Goal: Information Seeking & Learning: Learn about a topic

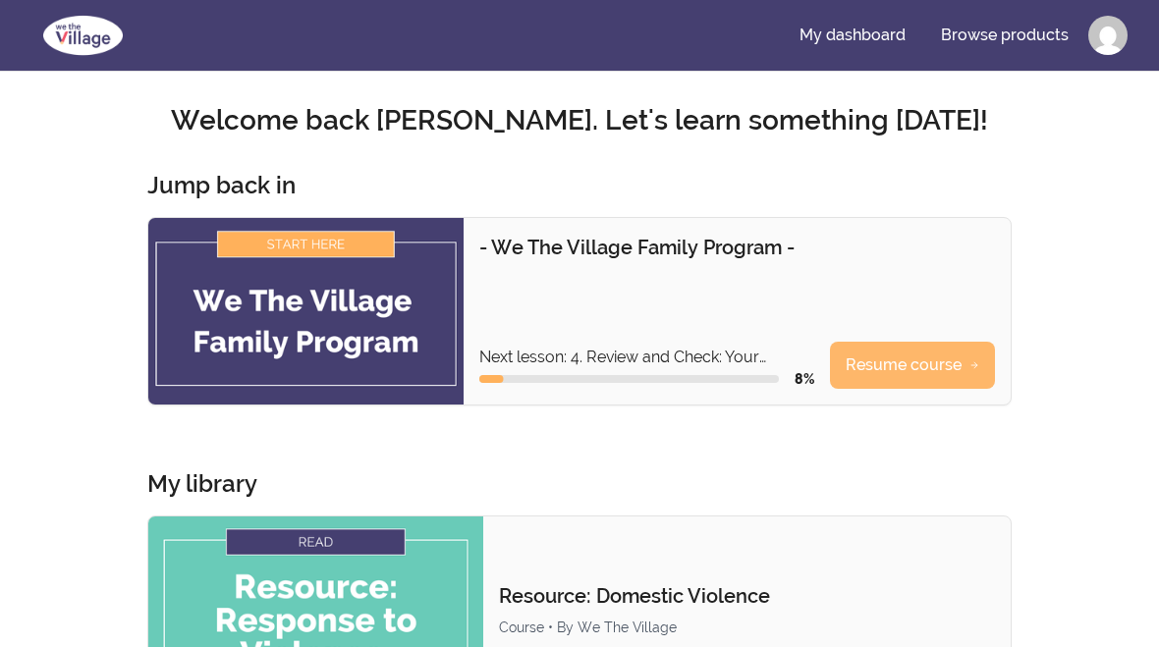
click at [906, 364] on link "Resume course" at bounding box center [912, 365] width 165 height 47
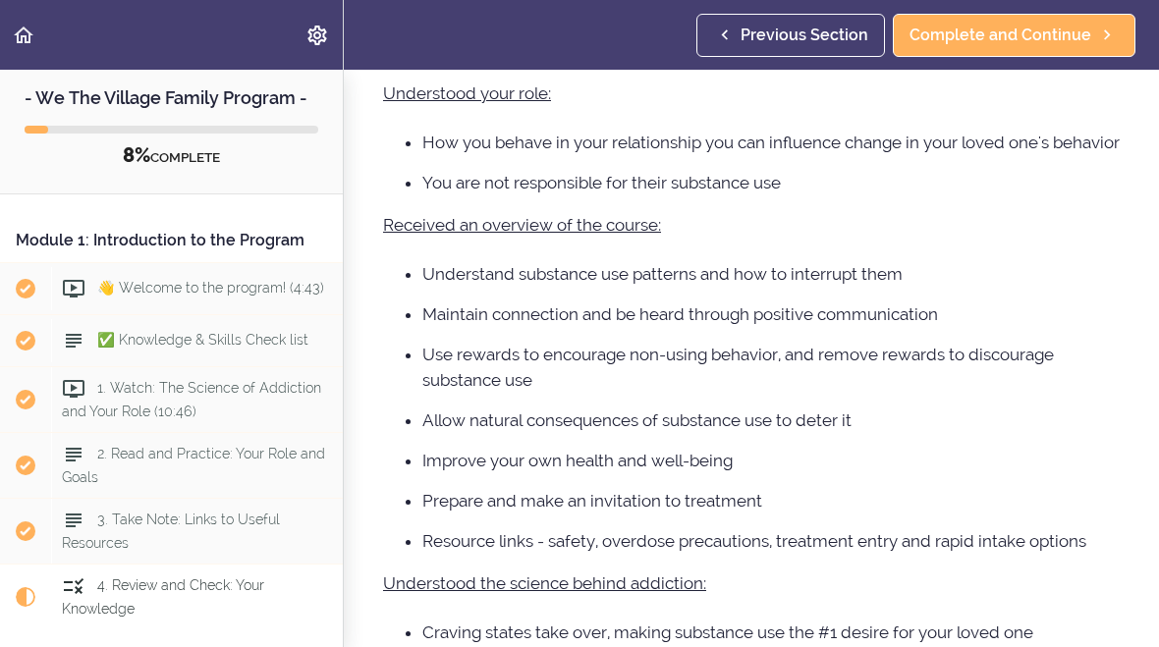
scroll to position [34, 0]
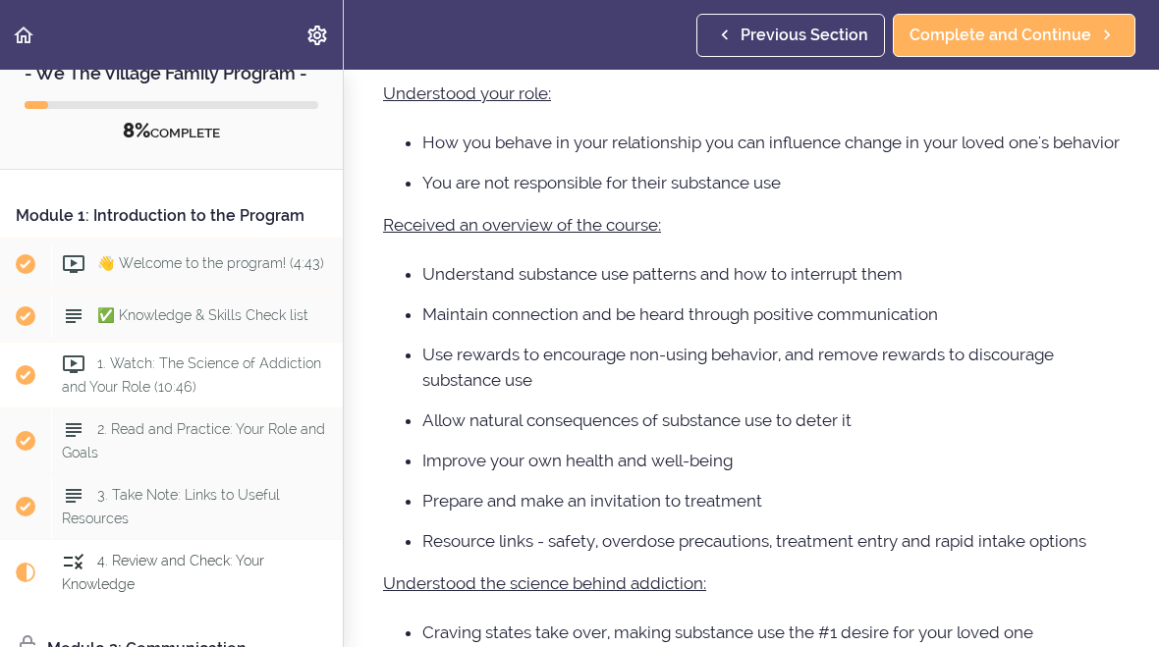
click at [185, 379] on span "1. Watch: The Science of Addiction and Your Role (10:46)" at bounding box center [191, 375] width 259 height 38
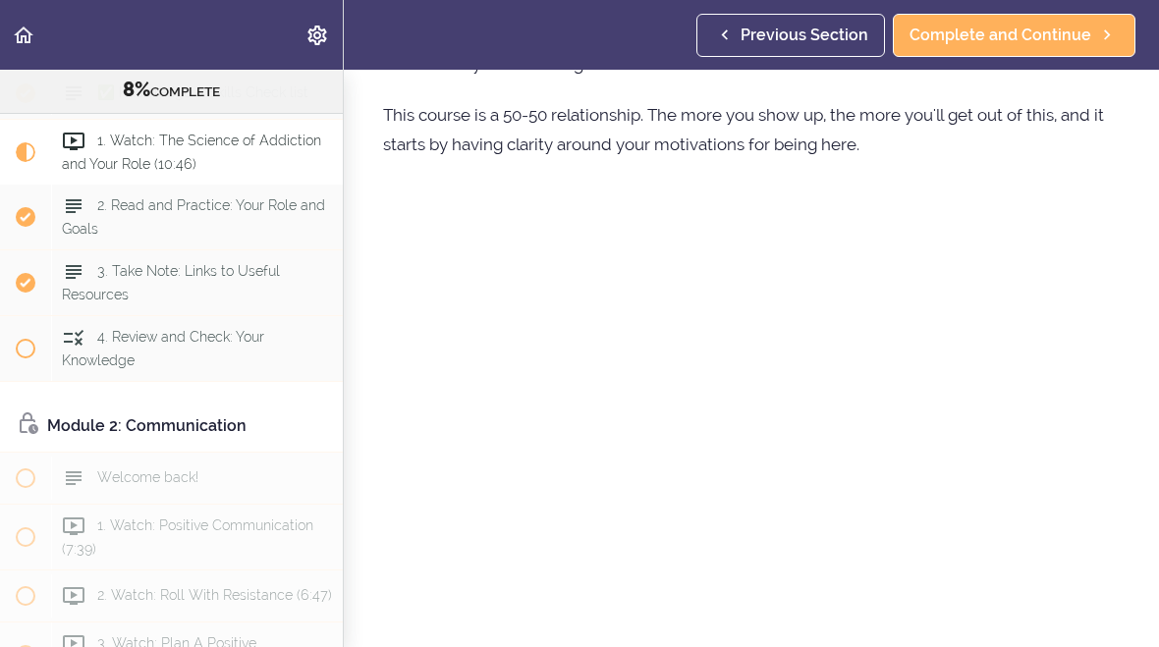
scroll to position [292, 0]
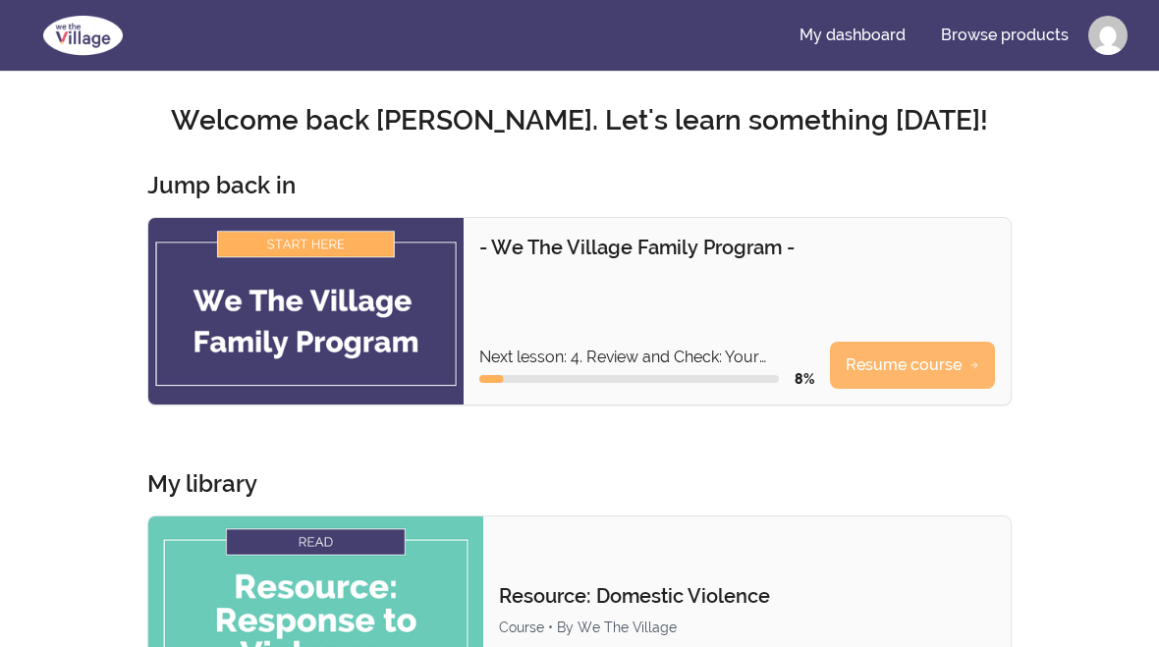
click at [921, 379] on link "Resume course" at bounding box center [912, 365] width 165 height 47
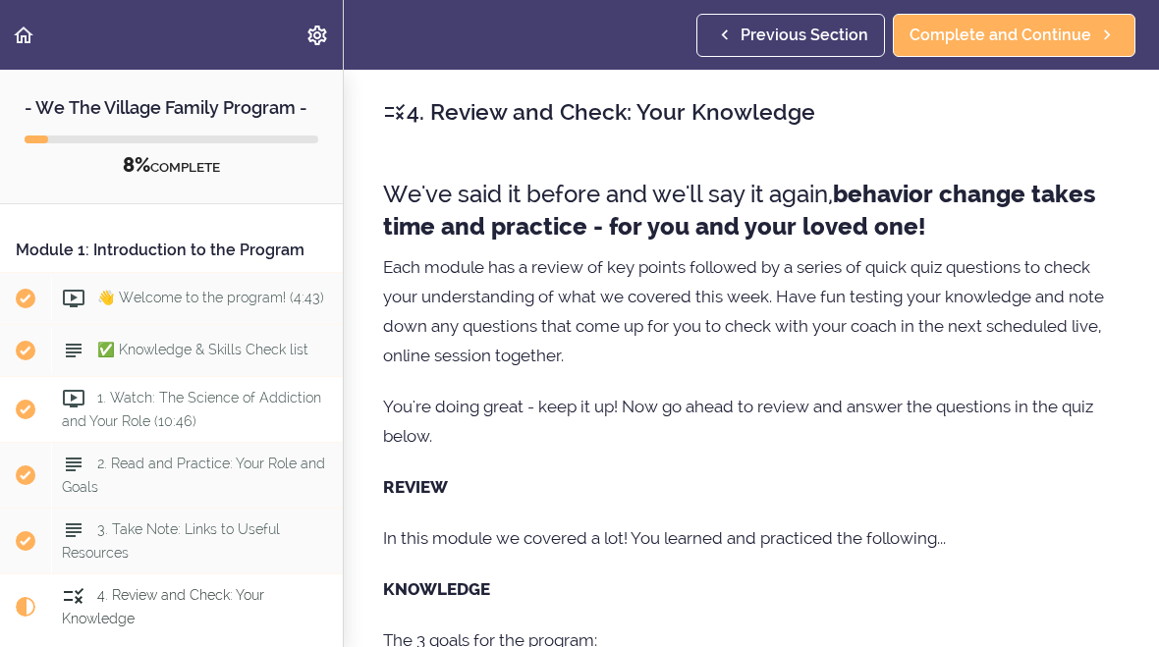
click at [84, 394] on icon at bounding box center [74, 399] width 24 height 24
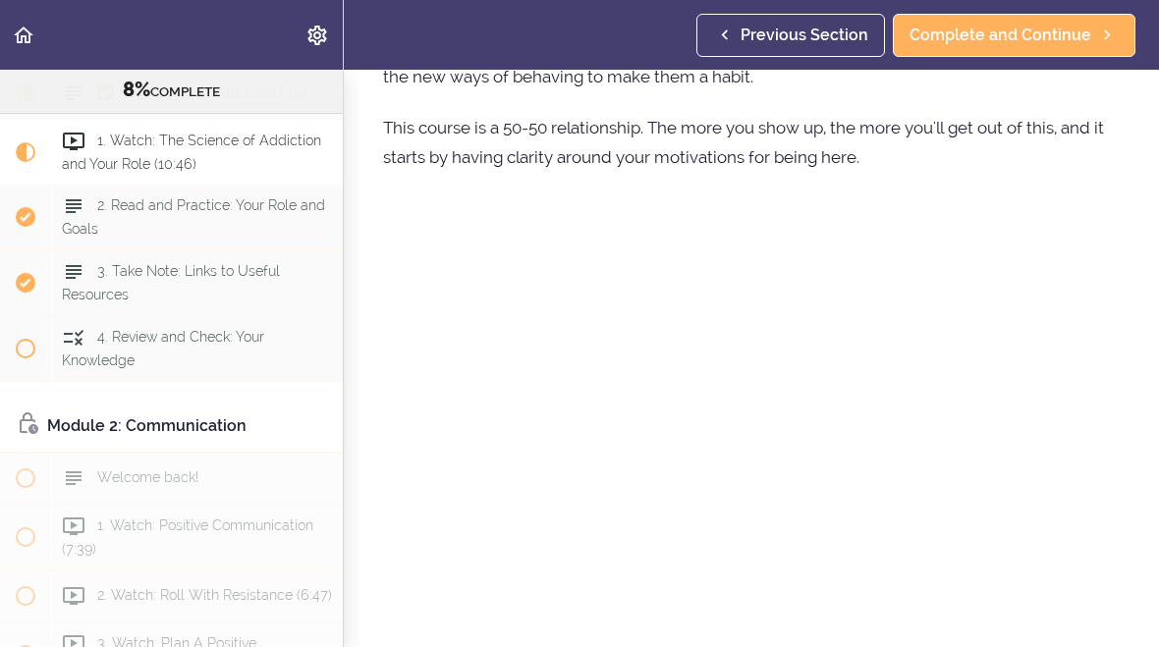
scroll to position [313, 0]
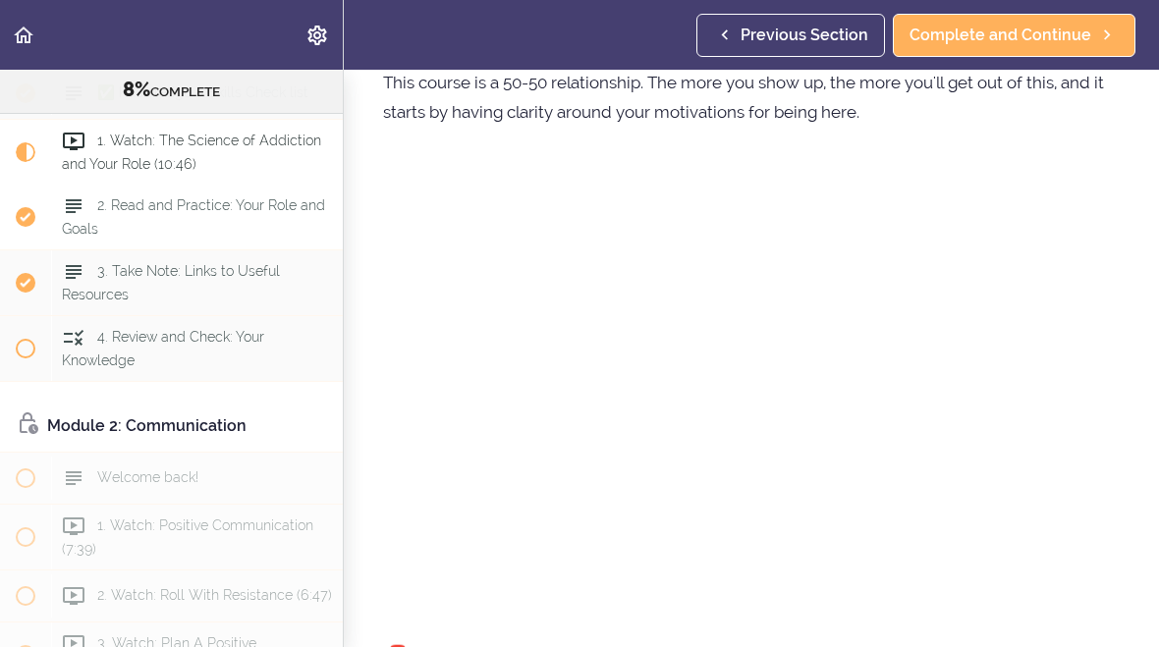
click at [210, 211] on span "2. Read and Practice: Your Role and Goals" at bounding box center [193, 216] width 263 height 38
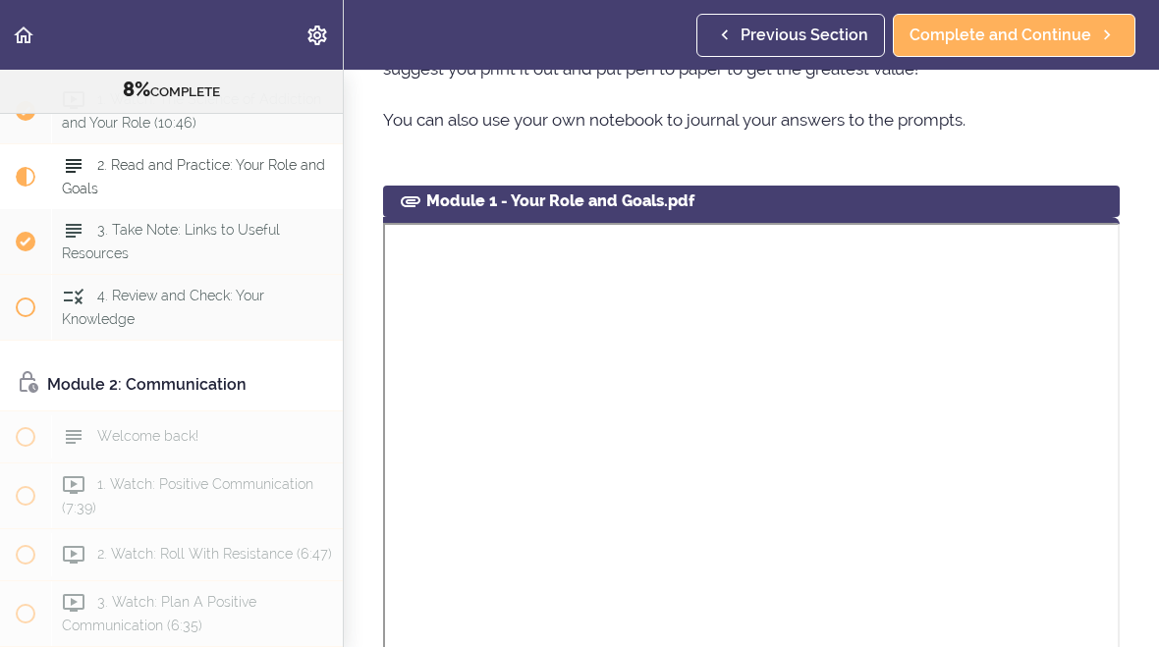
scroll to position [744, 0]
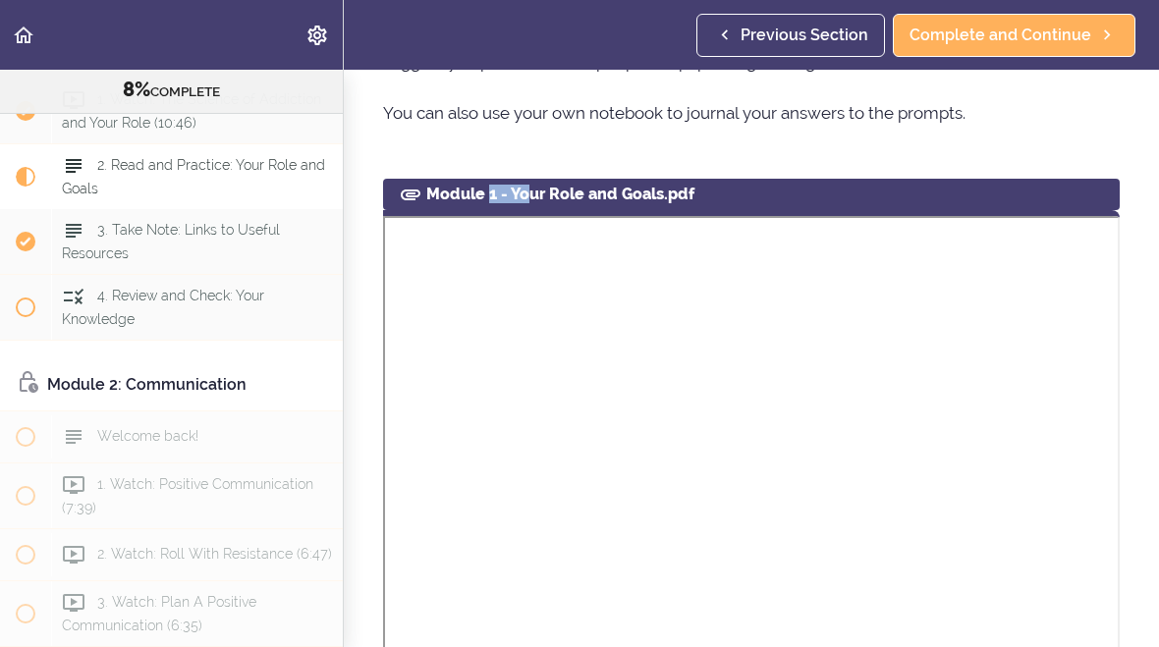
click at [902, 205] on div "Module 1 - Your Role and Goals.pdf" at bounding box center [751, 194] width 737 height 31
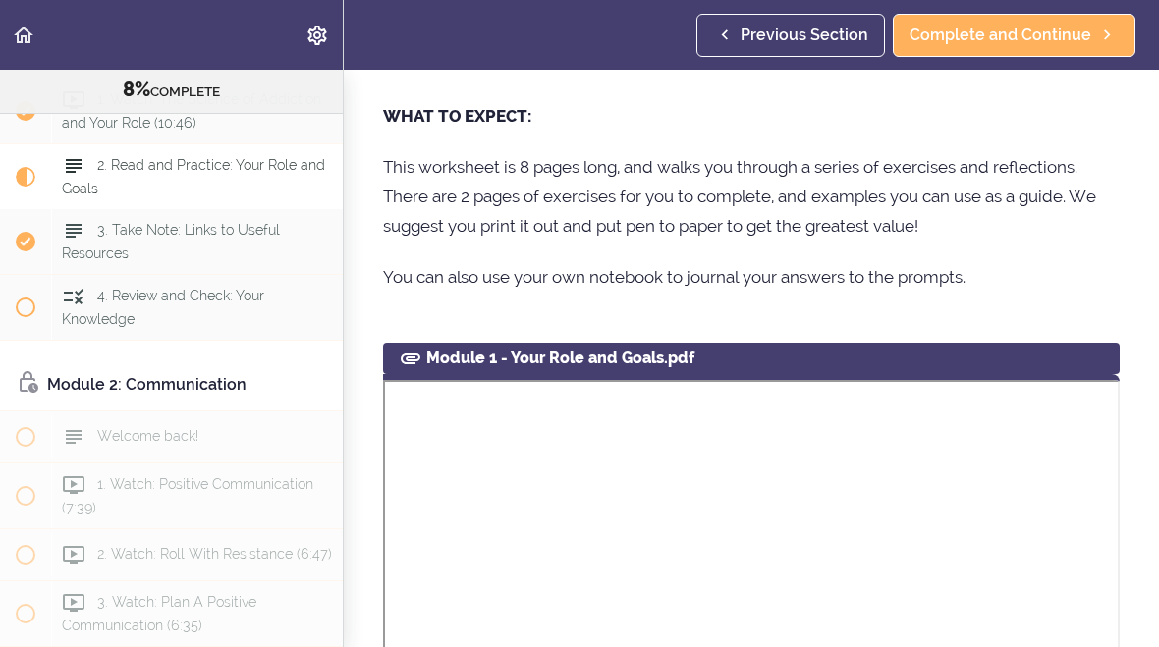
scroll to position [601, 0]
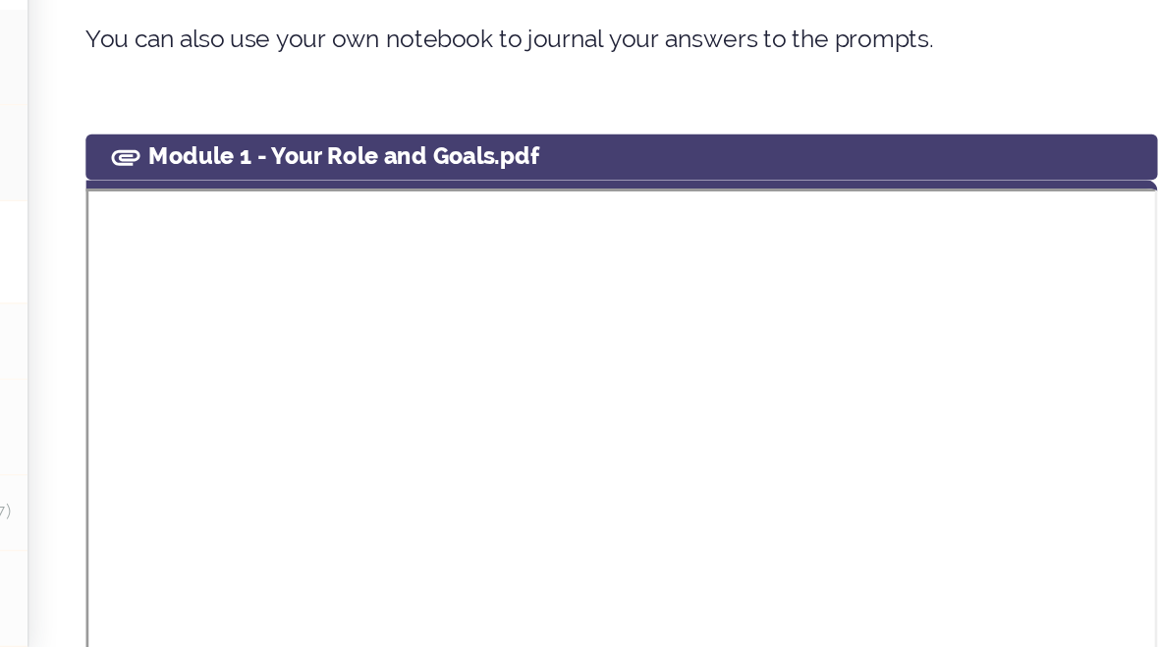
scroll to position [645, 0]
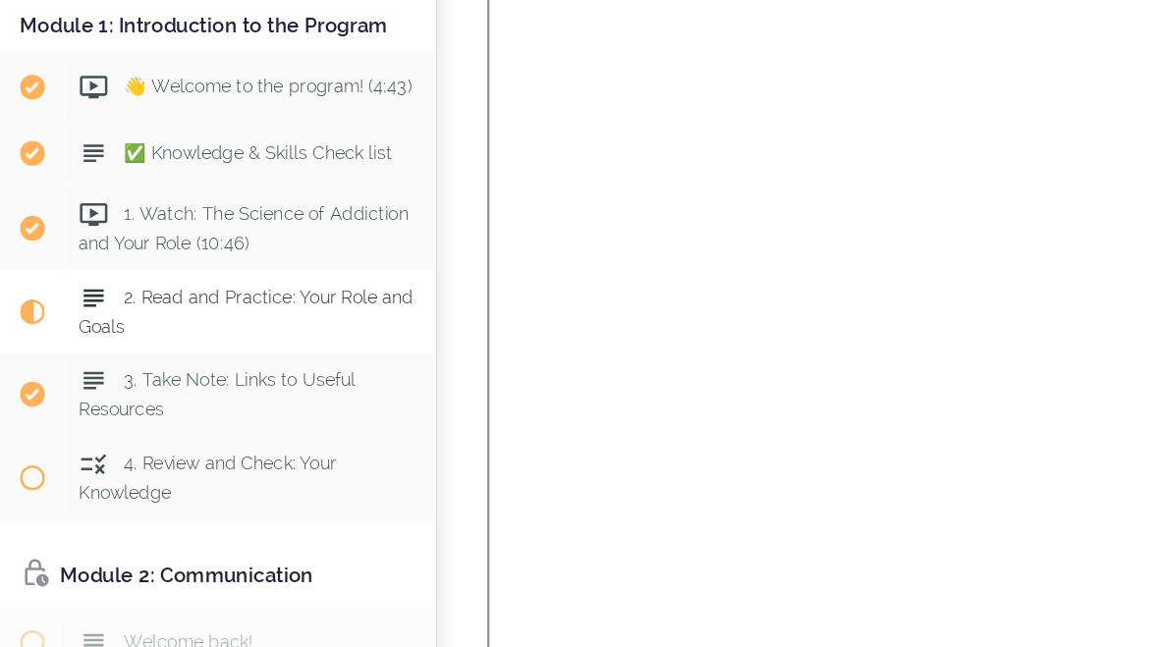
scroll to position [86, 0]
click at [170, 333] on div "2. Read and Practice: Your Role and Goals" at bounding box center [197, 365] width 292 height 65
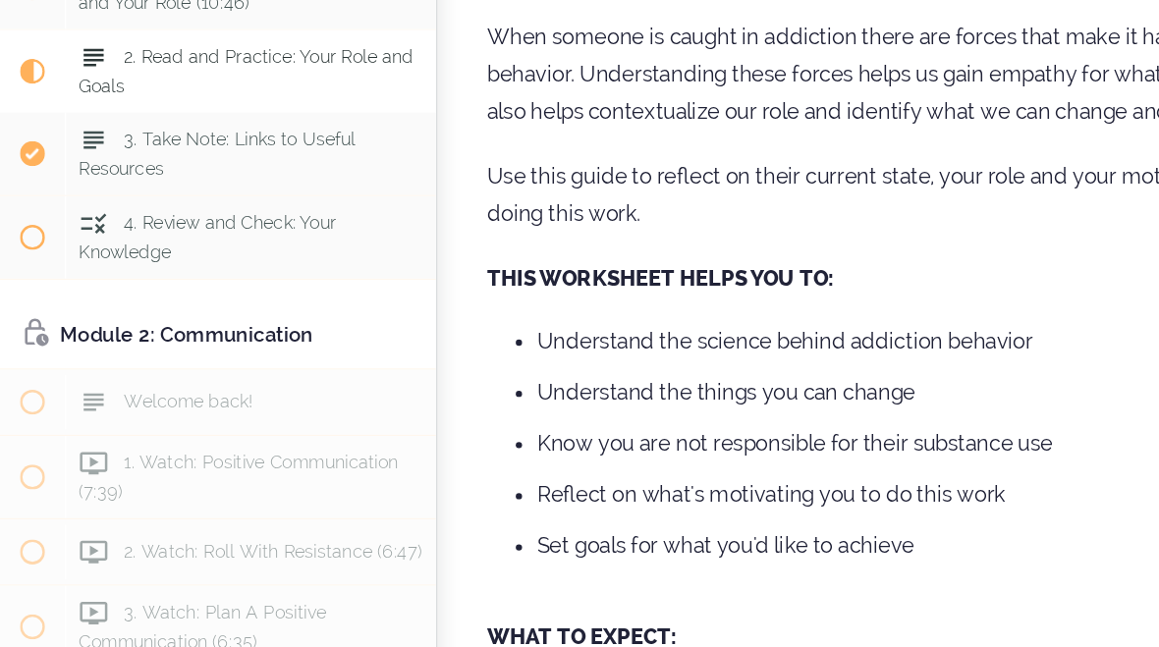
scroll to position [35, 0]
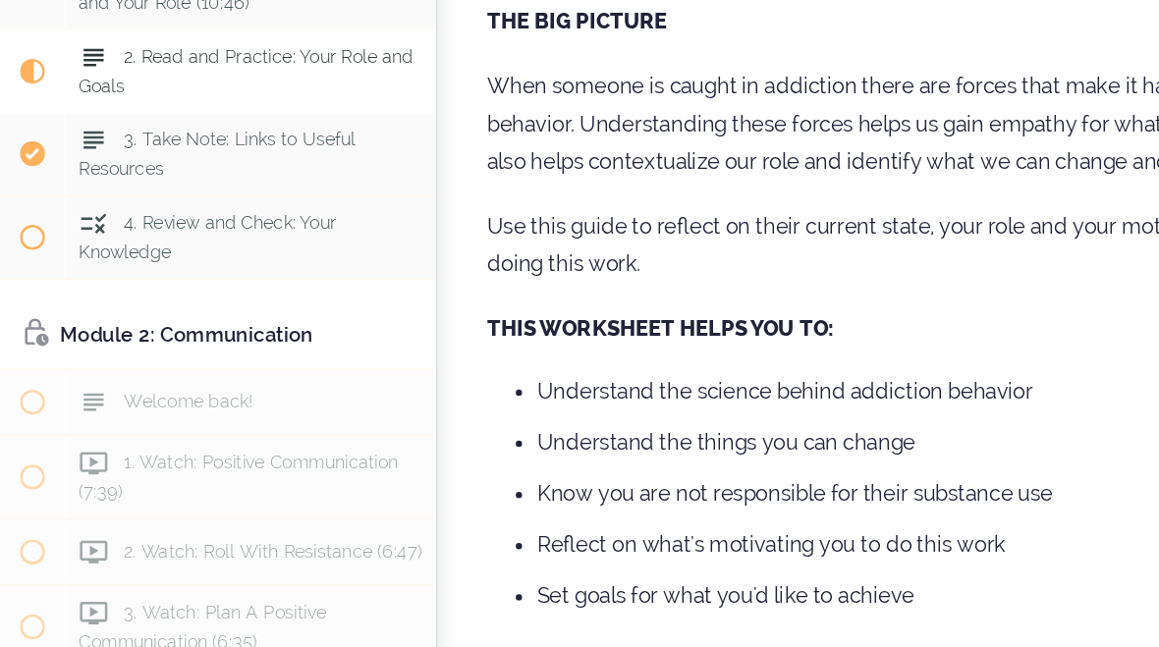
click at [47, 151] on span "Current item" at bounding box center [25, 176] width 51 height 51
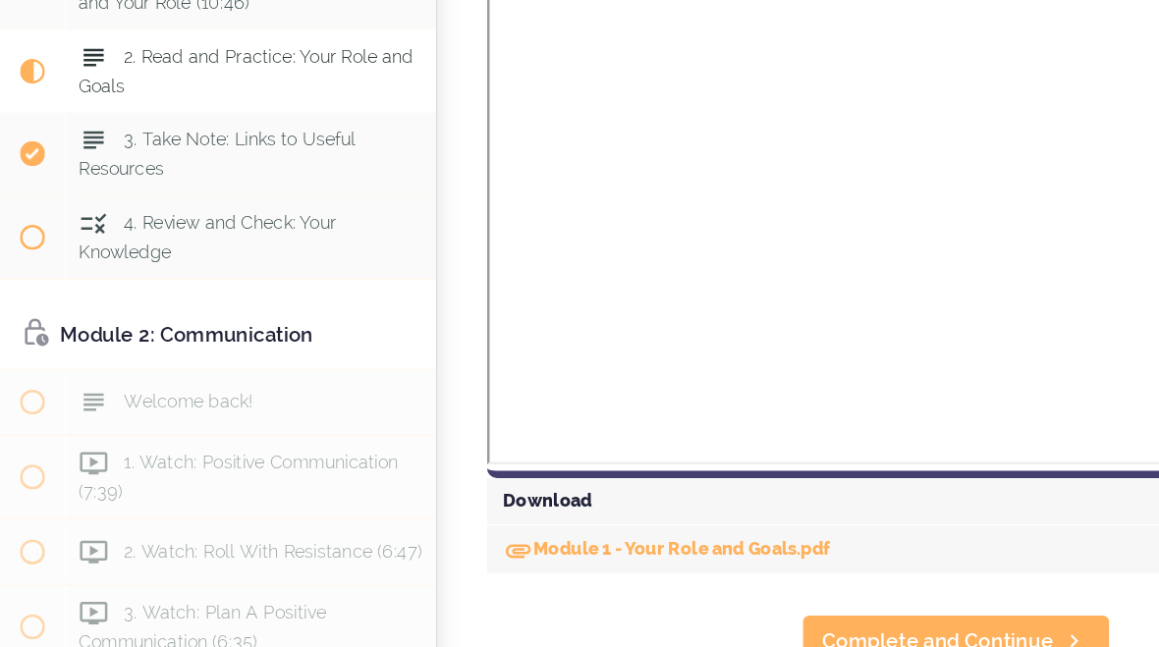
scroll to position [1357, 0]
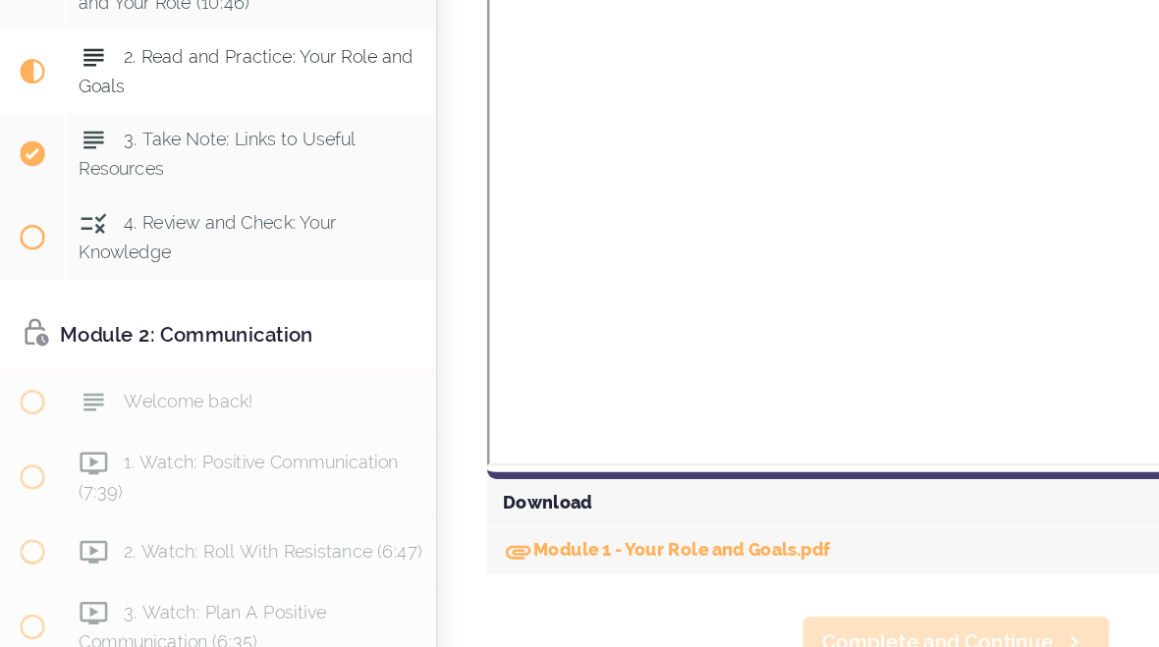
click at [782, 615] on span "Complete and Continue" at bounding box center [738, 627] width 182 height 24
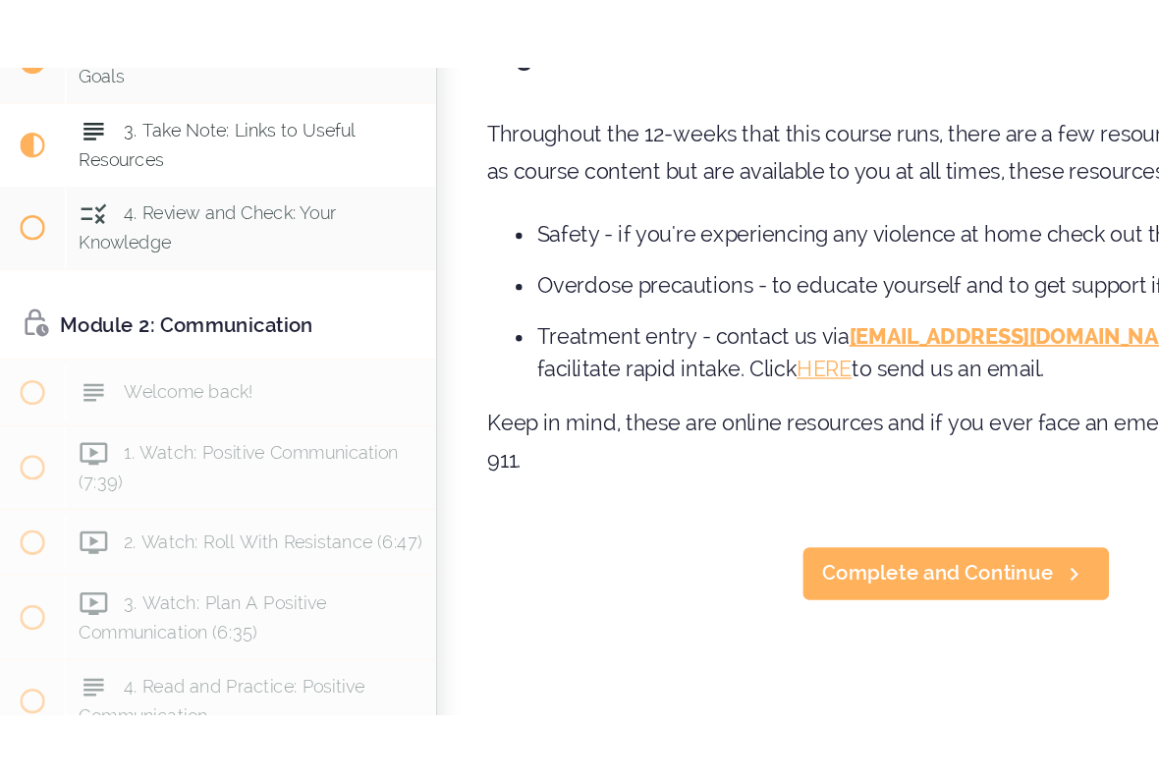
scroll to position [341, 0]
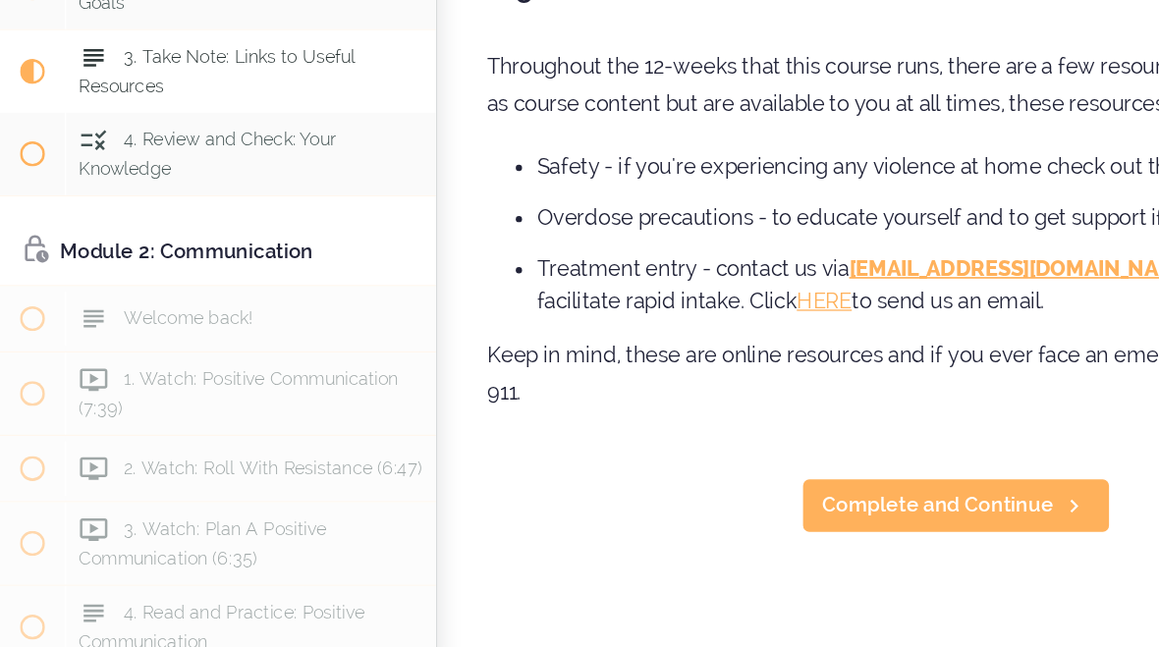
click at [142, 157] on span "3. Take Note: Links to Useful Resources" at bounding box center [171, 176] width 218 height 38
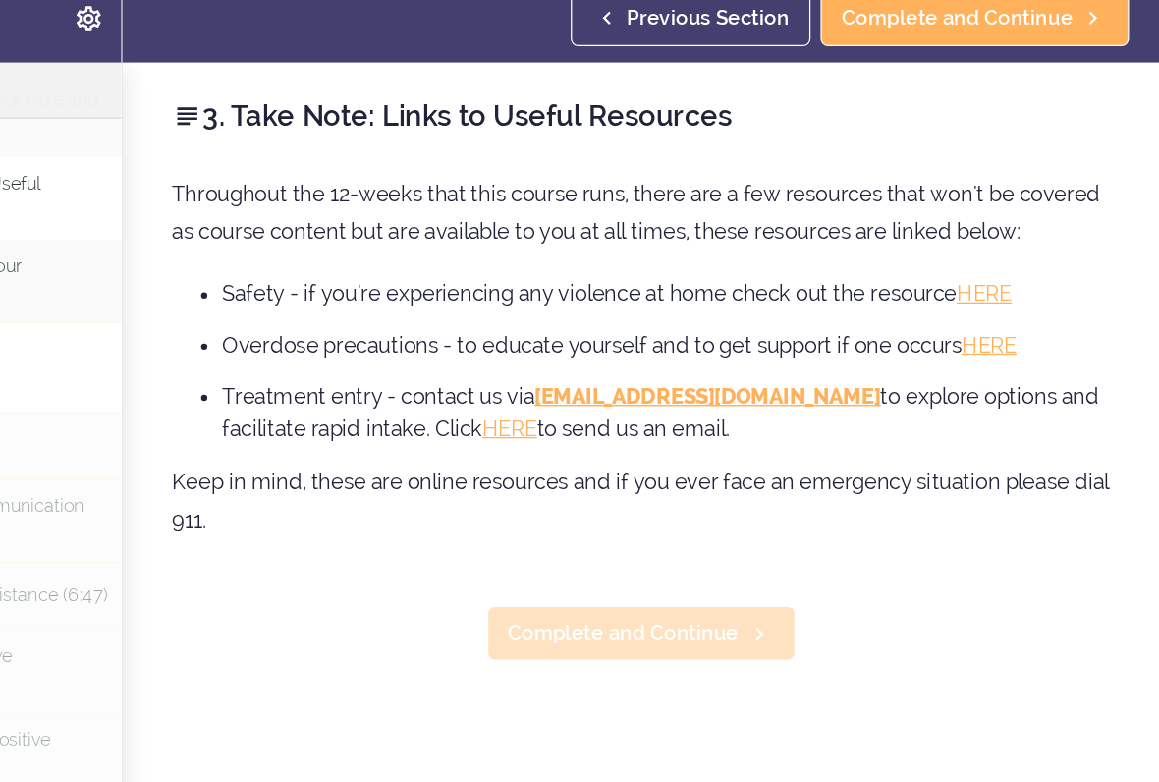
click at [647, 507] on span "Complete and Continue" at bounding box center [738, 519] width 182 height 24
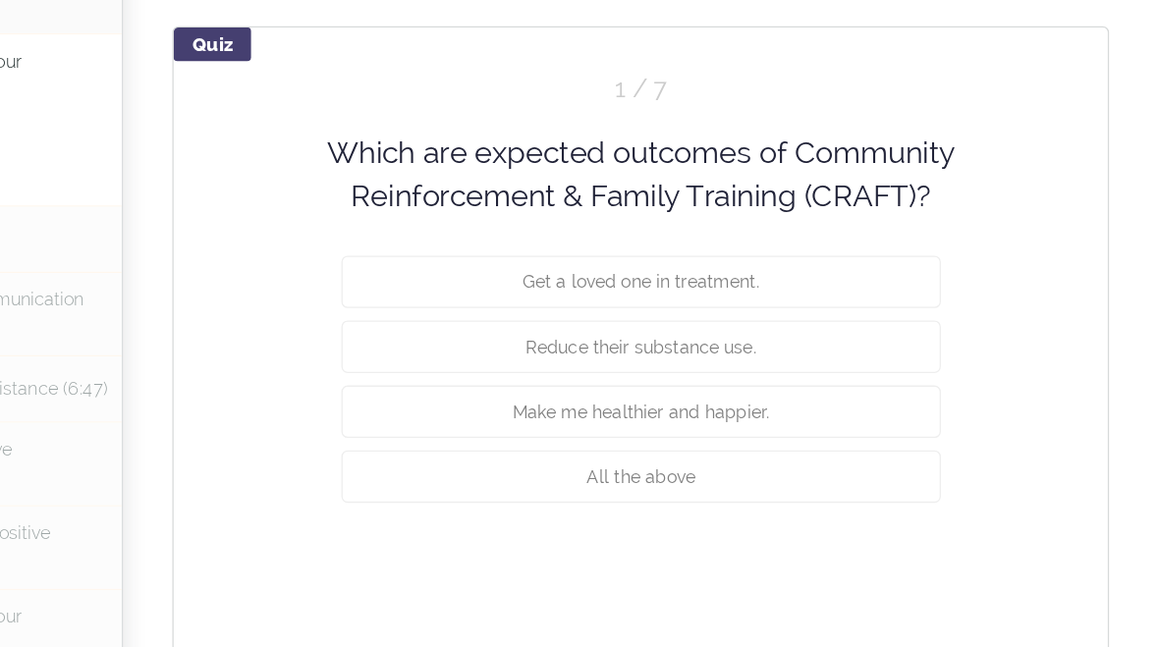
scroll to position [1746, 0]
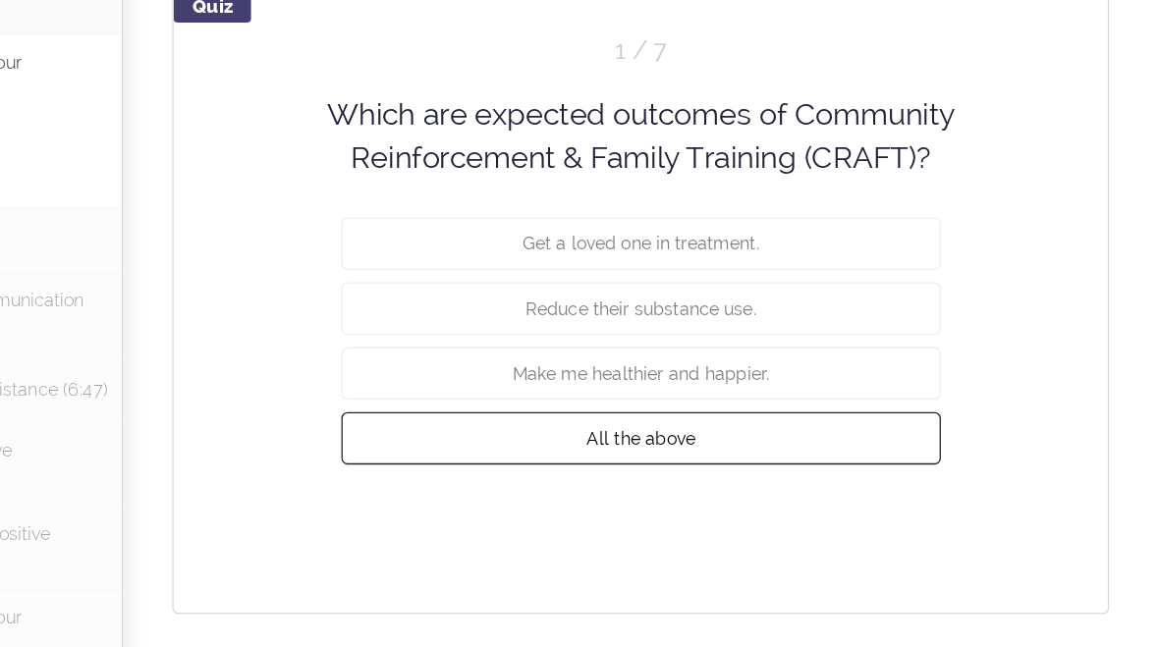
click at [516, 441] on button "All the above" at bounding box center [751, 461] width 471 height 41
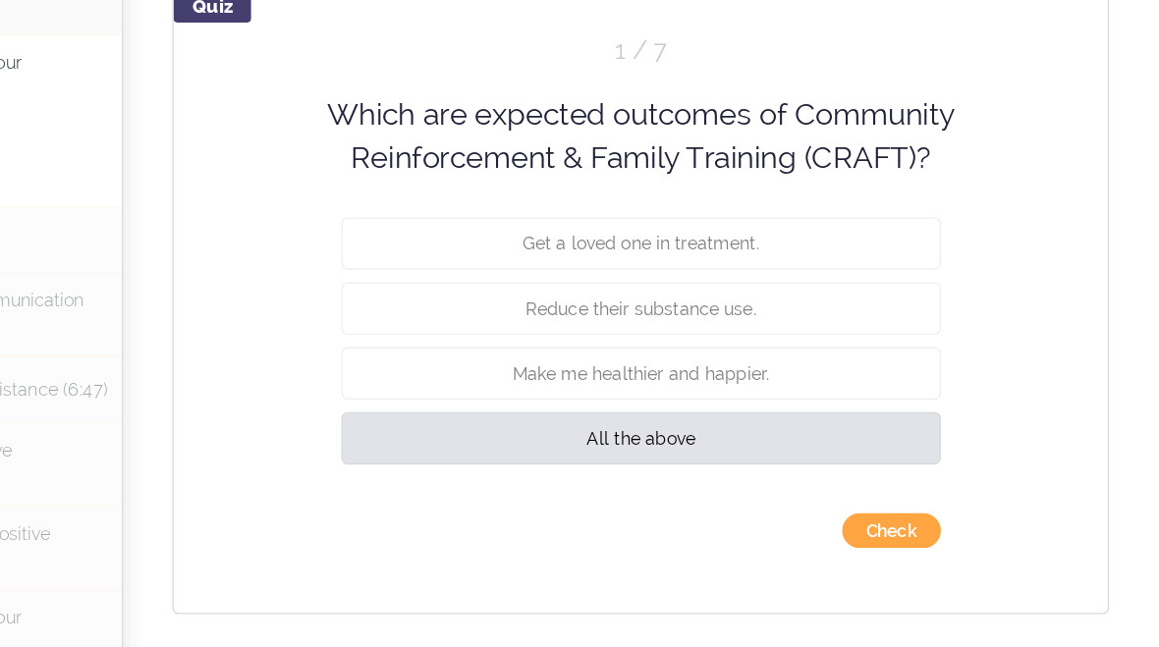
click at [909, 522] on button "Check" at bounding box center [948, 536] width 78 height 28
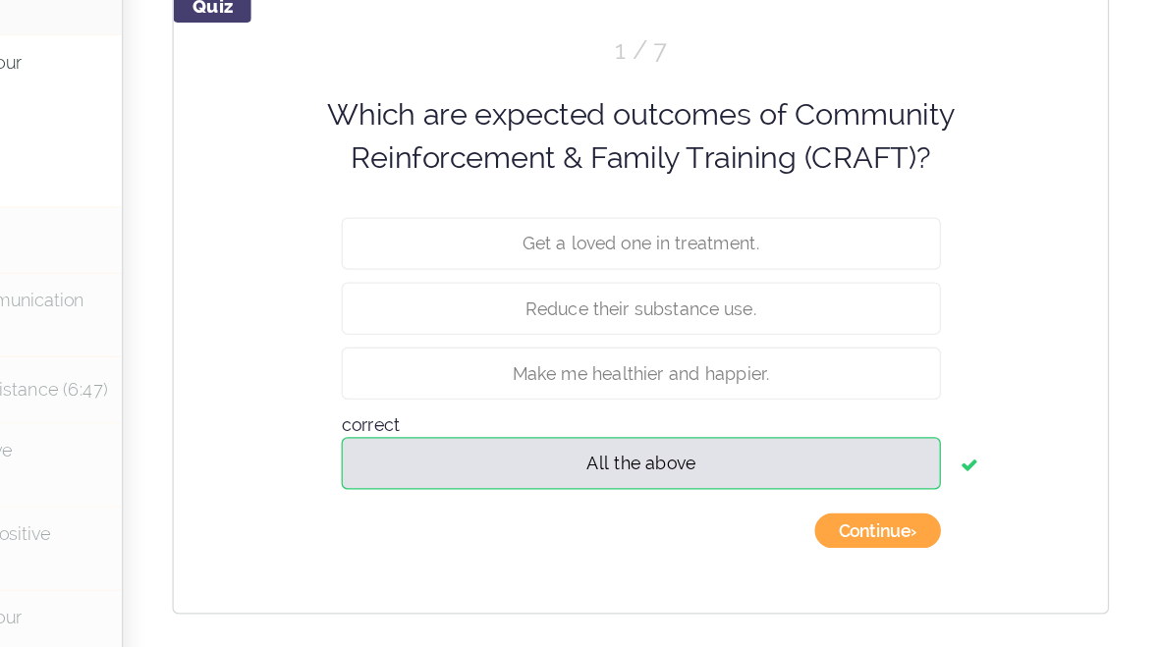
click at [888, 522] on button "Continue ›" at bounding box center [937, 536] width 99 height 28
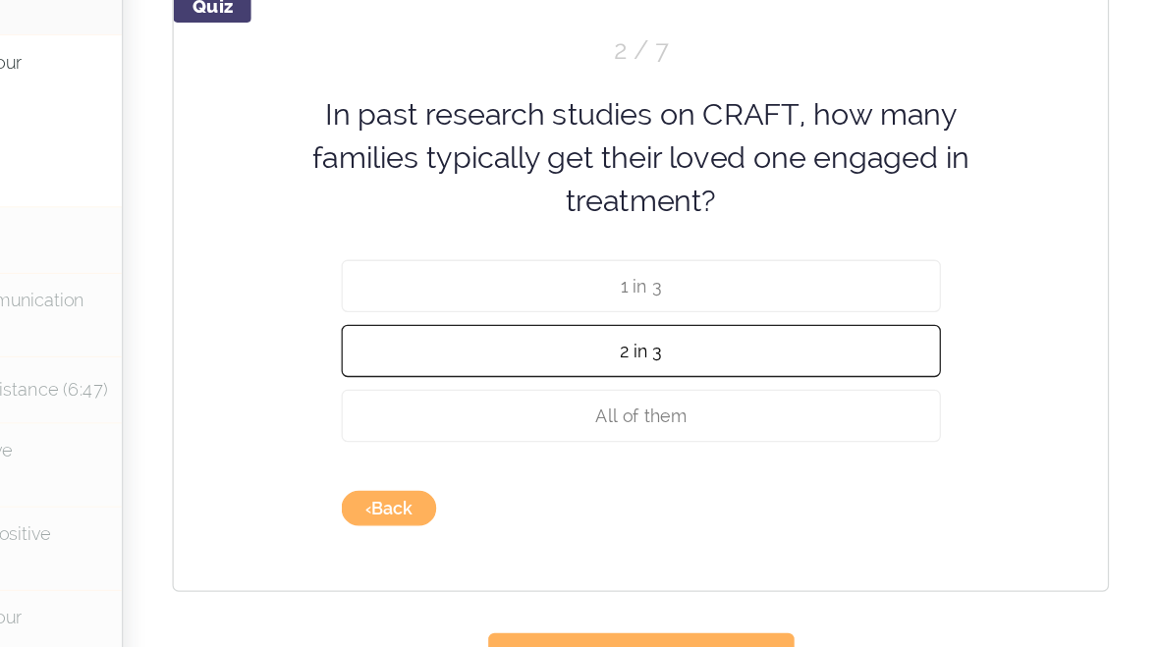
click at [516, 373] on button "2 in 3" at bounding box center [751, 393] width 471 height 41
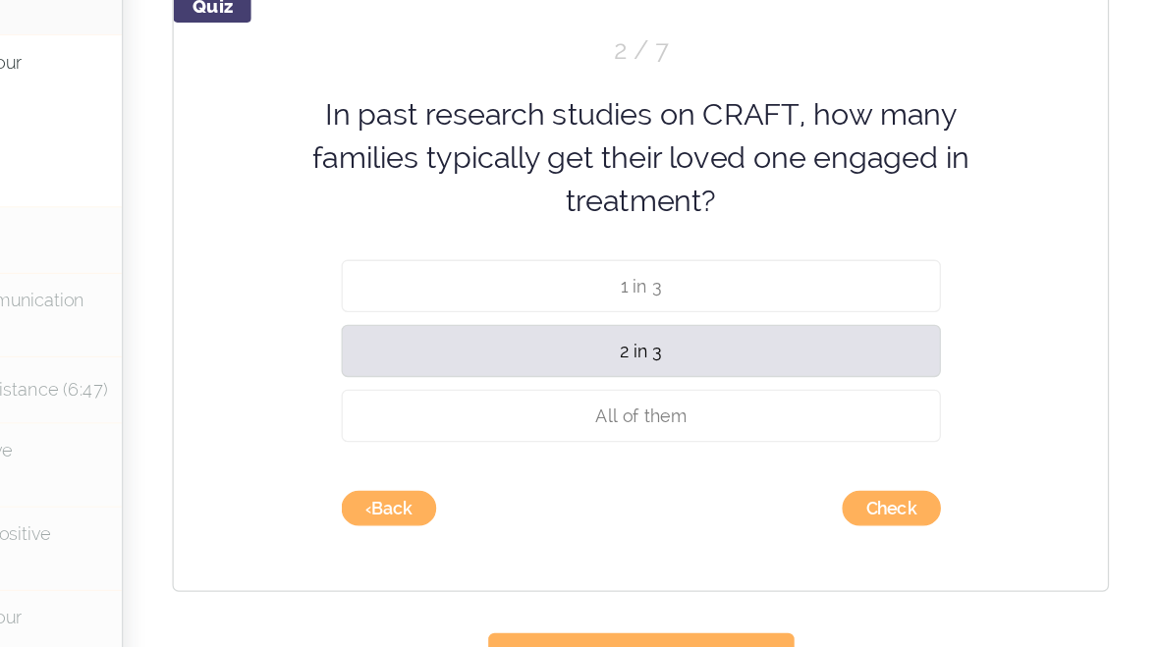
click at [721, 447] on div "Quiz 2 / 7 In past research studies on CRAFT, how many families typically get t…" at bounding box center [751, 345] width 737 height 475
click at [909, 504] on button "Check" at bounding box center [948, 518] width 78 height 28
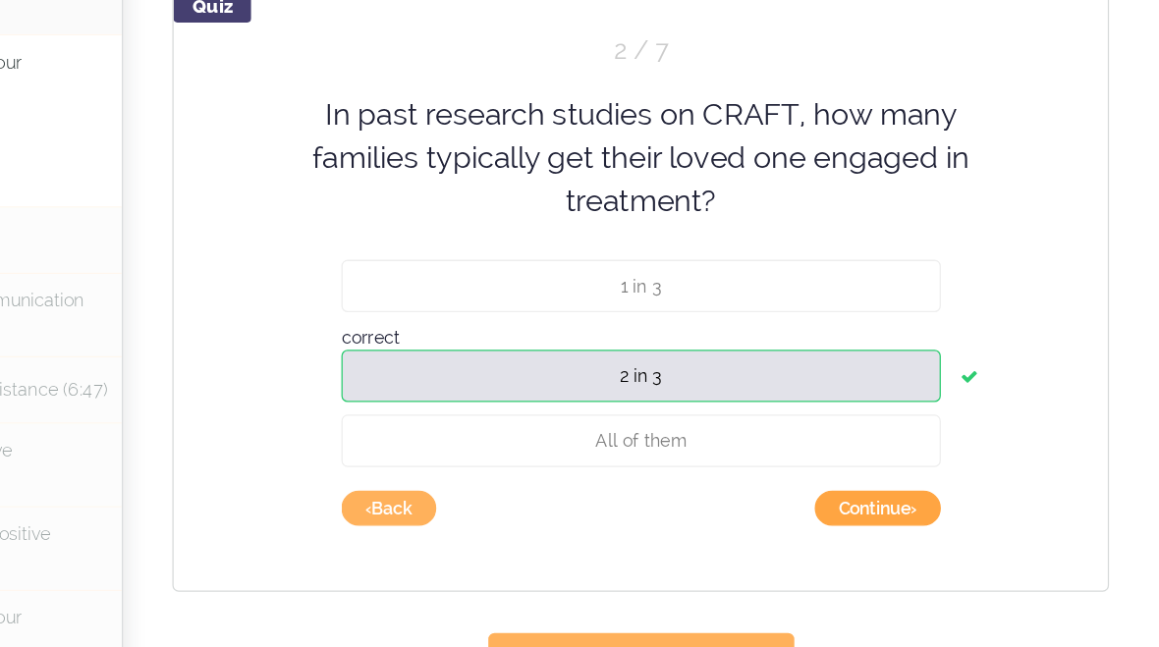
click at [888, 504] on button "Continue ›" at bounding box center [937, 518] width 99 height 28
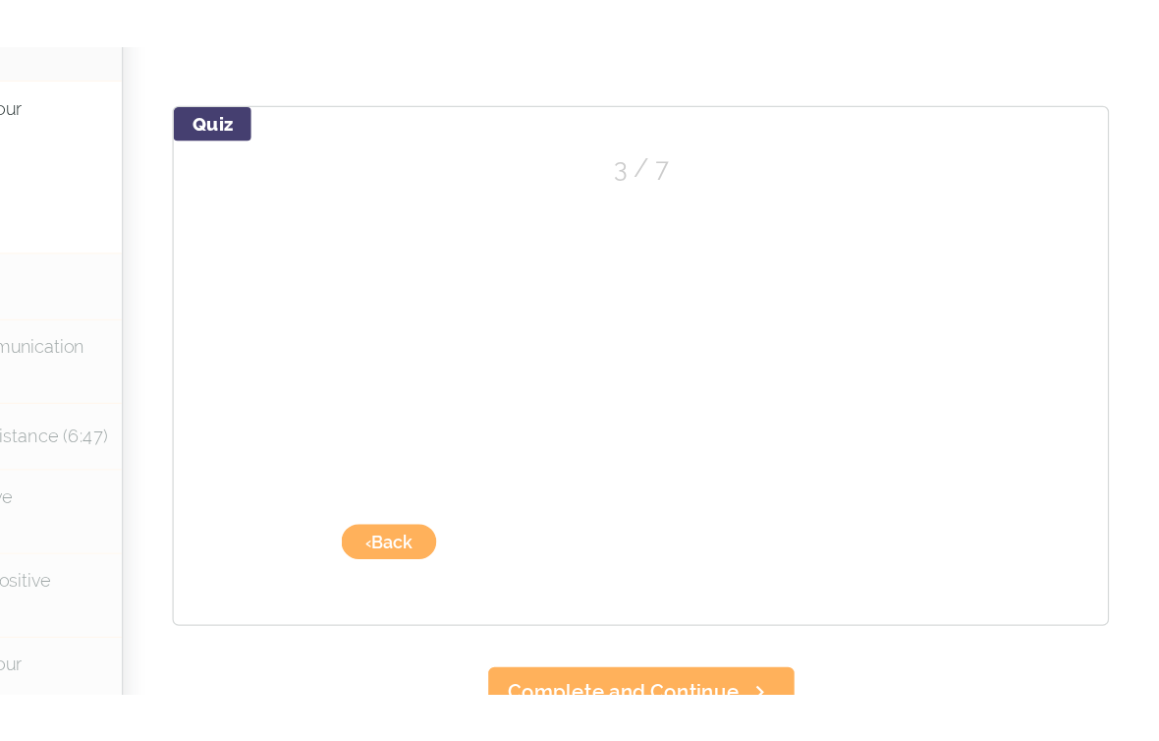
scroll to position [1715, 0]
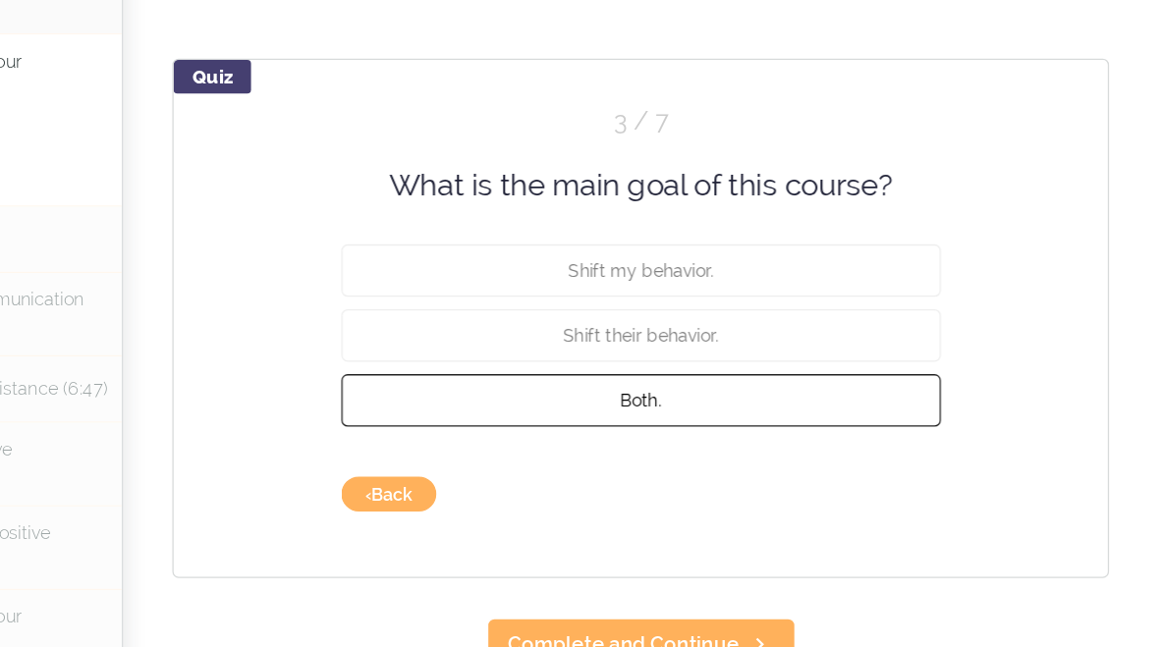
click at [528, 413] on button "Both." at bounding box center [751, 433] width 471 height 41
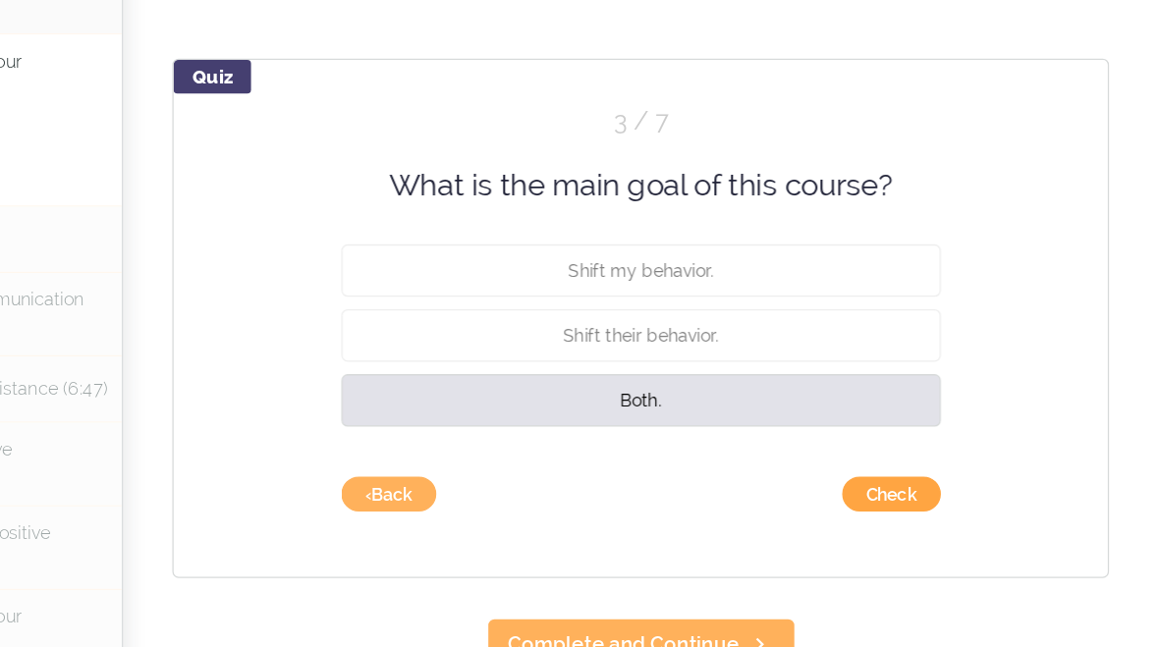
click at [909, 493] on button "Check" at bounding box center [948, 507] width 78 height 28
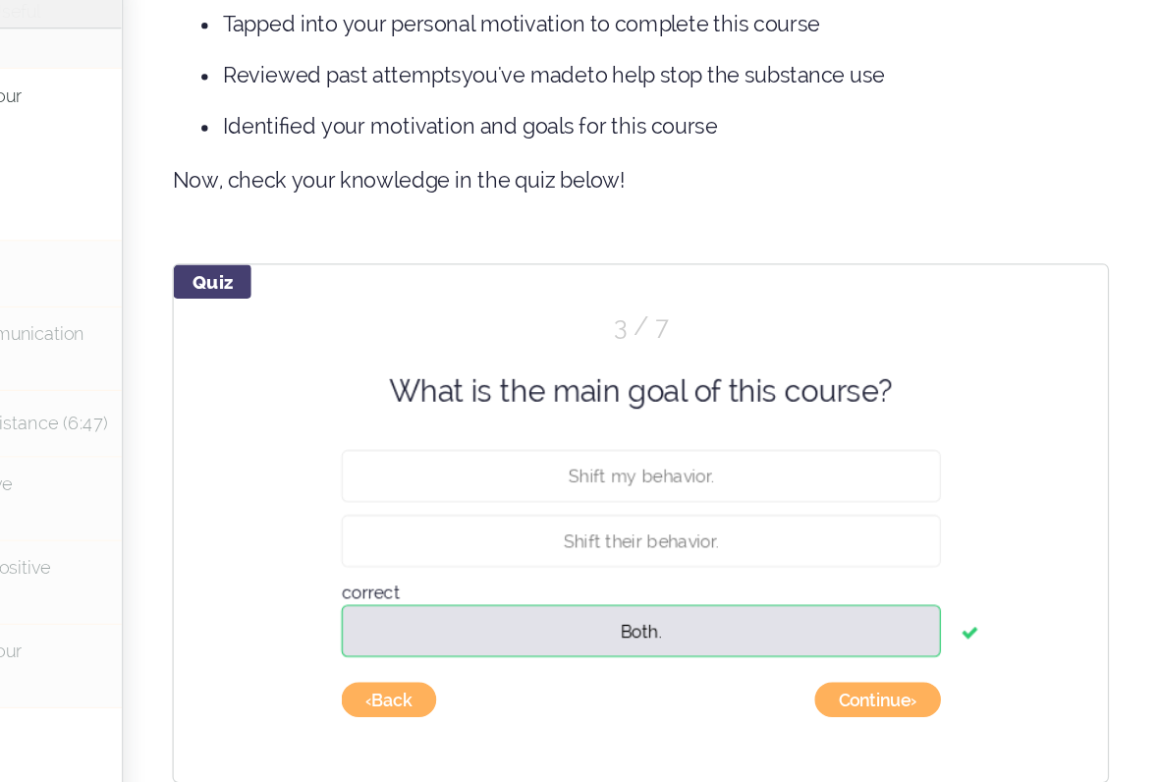
scroll to position [1580, 0]
click at [888, 628] on button "Continue ›" at bounding box center [937, 642] width 99 height 28
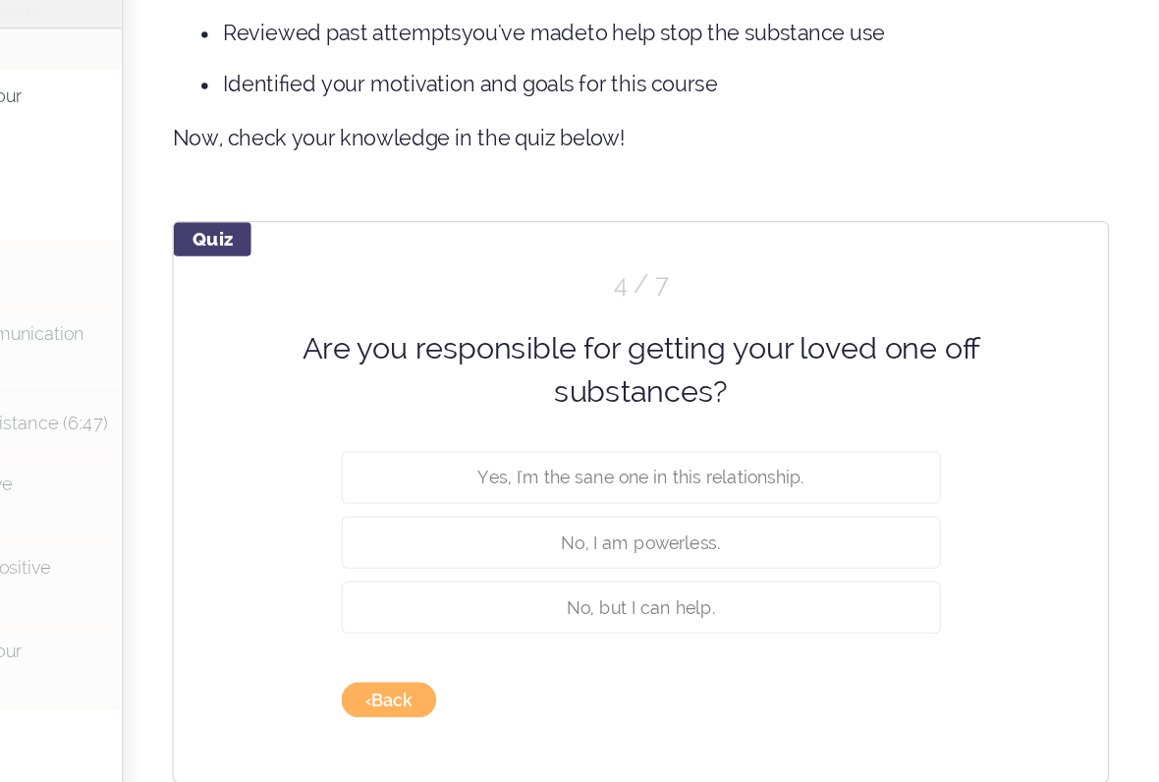
scroll to position [1614, 0]
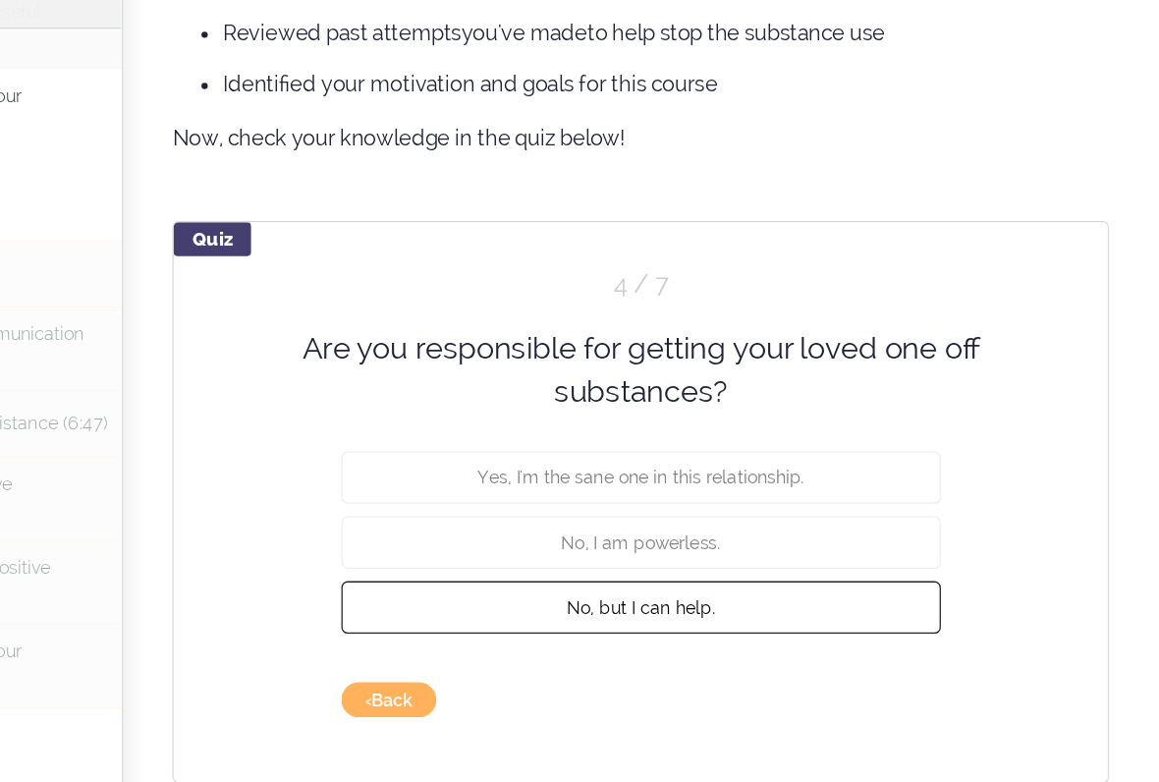
click at [693, 560] on span "No, but I can help." at bounding box center [751, 568] width 117 height 16
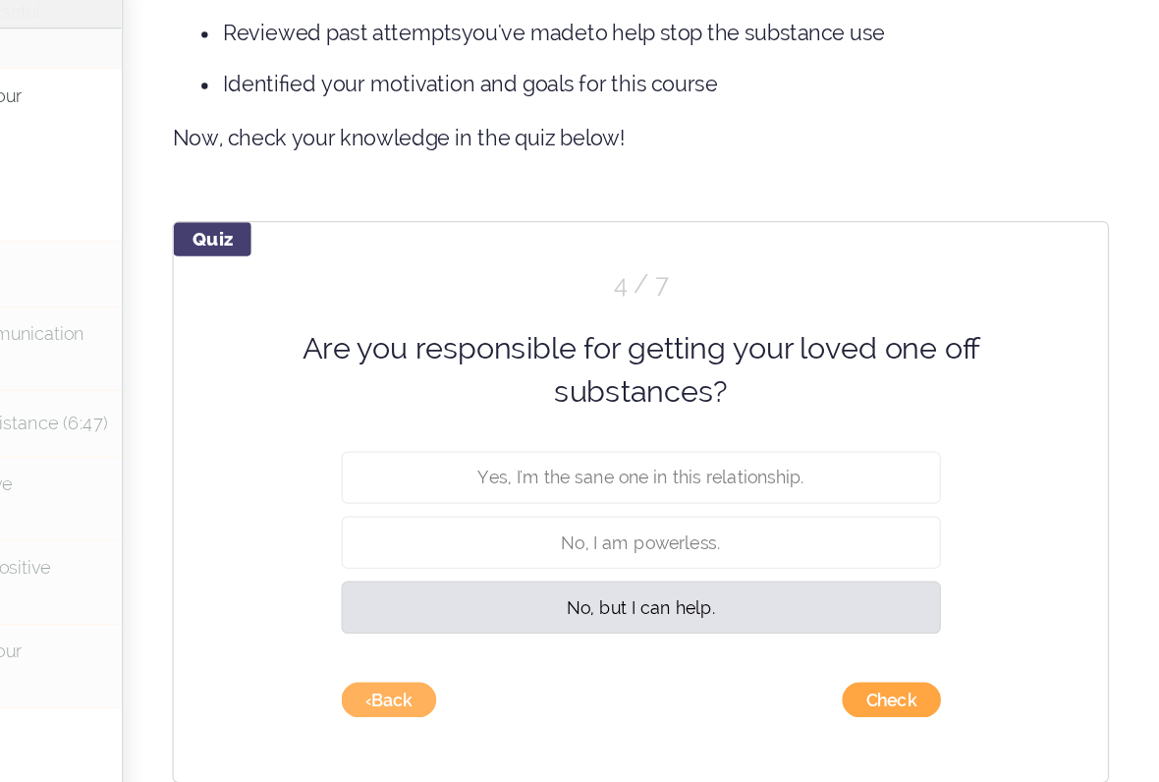
click at [909, 628] on button "Check" at bounding box center [948, 642] width 78 height 28
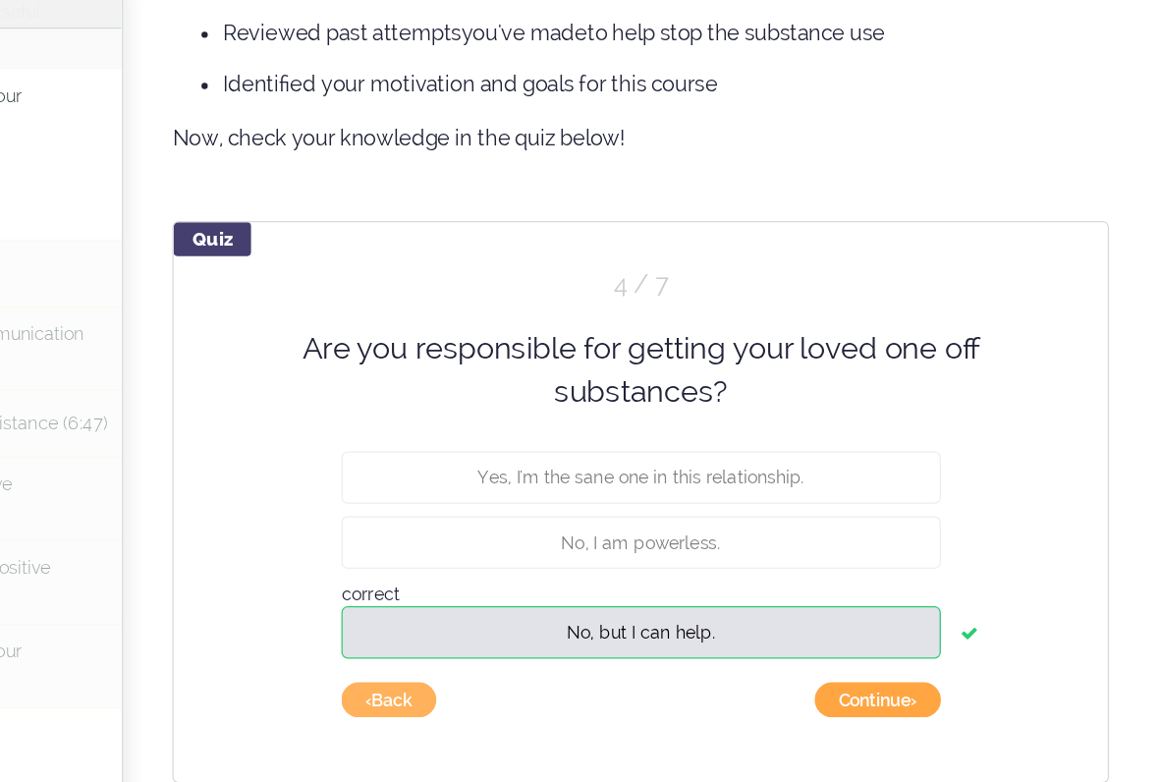
click at [888, 628] on button "Continue ›" at bounding box center [937, 642] width 99 height 28
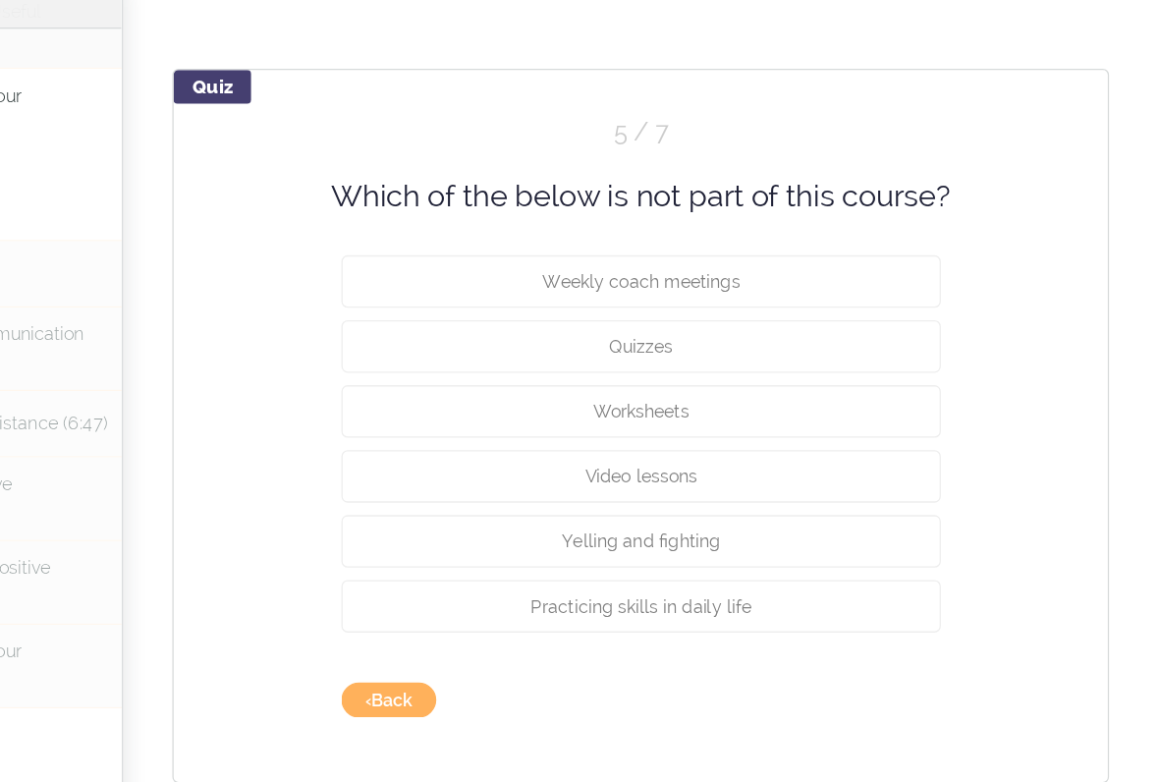
scroll to position [1733, 0]
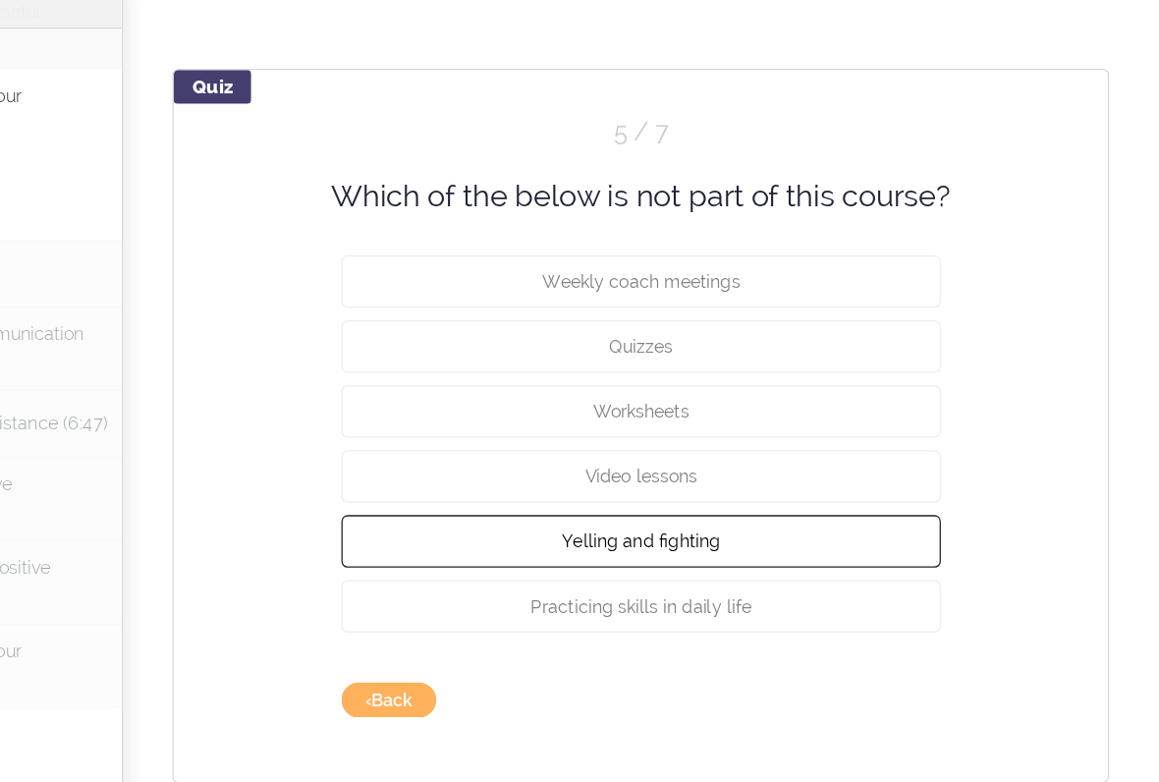
click at [689, 509] on span "Yelling and fighting" at bounding box center [751, 517] width 125 height 16
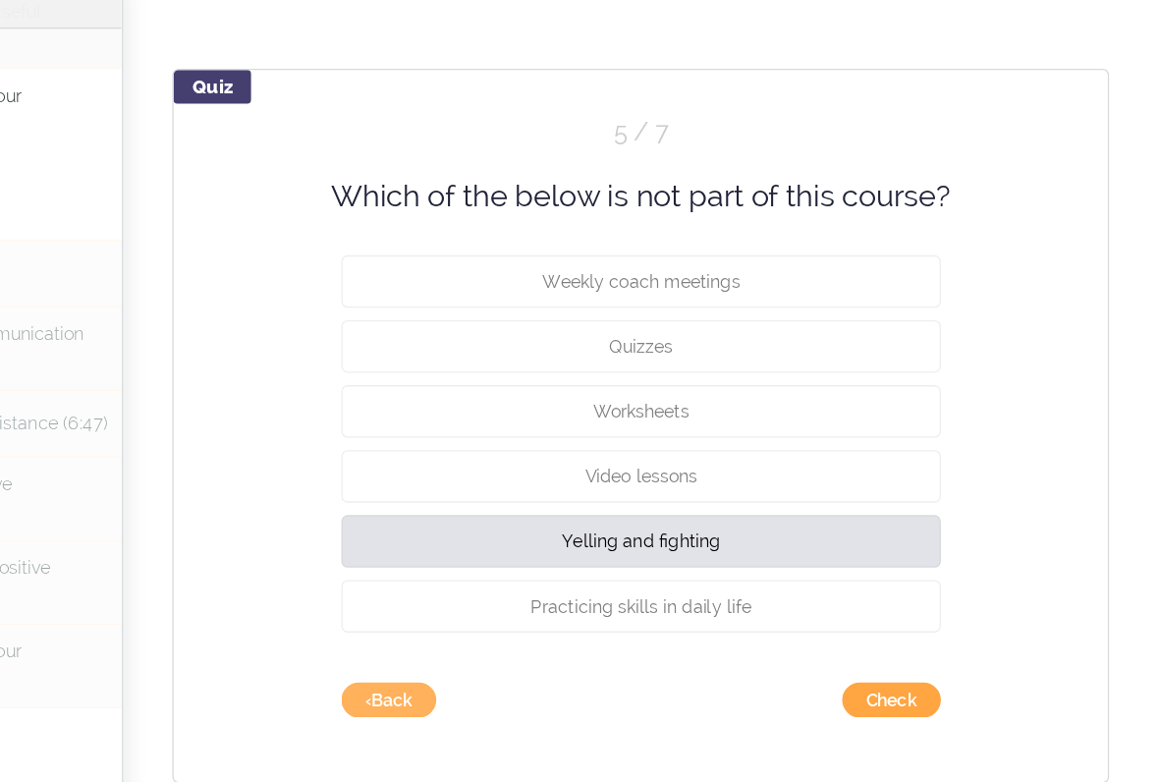
click at [909, 628] on button "Check" at bounding box center [948, 642] width 78 height 28
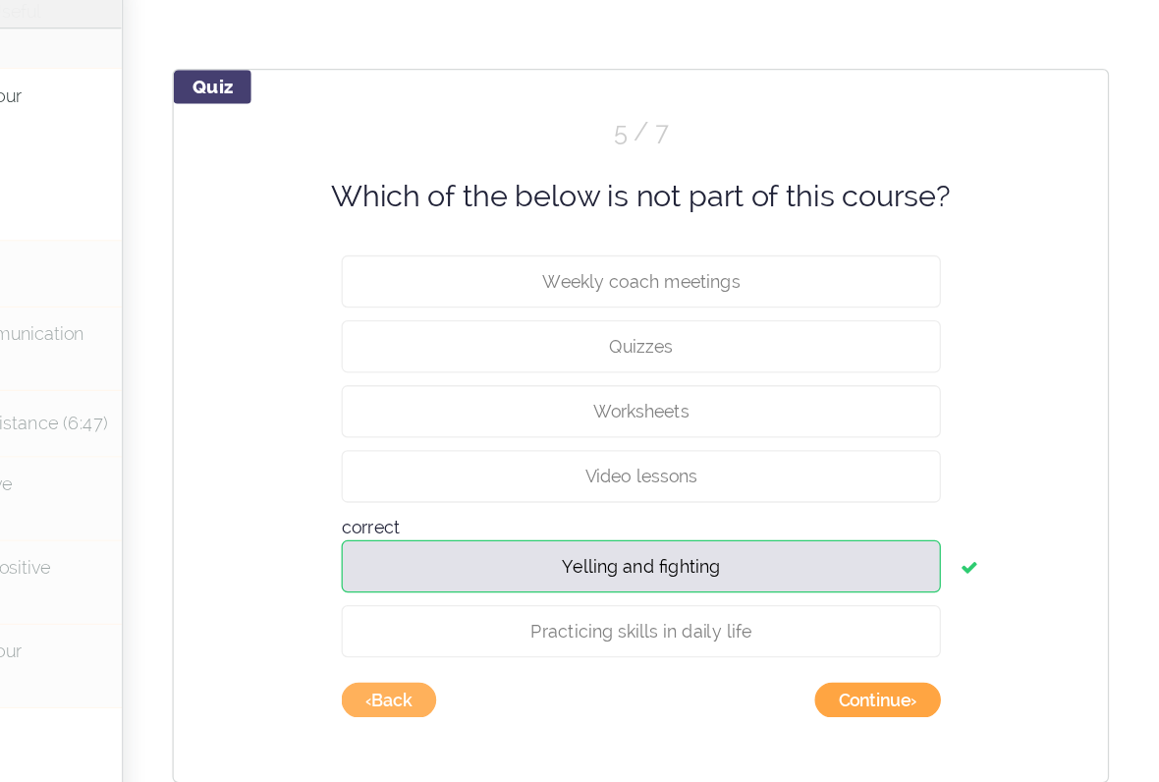
click at [888, 628] on button "Continue ›" at bounding box center [937, 642] width 99 height 28
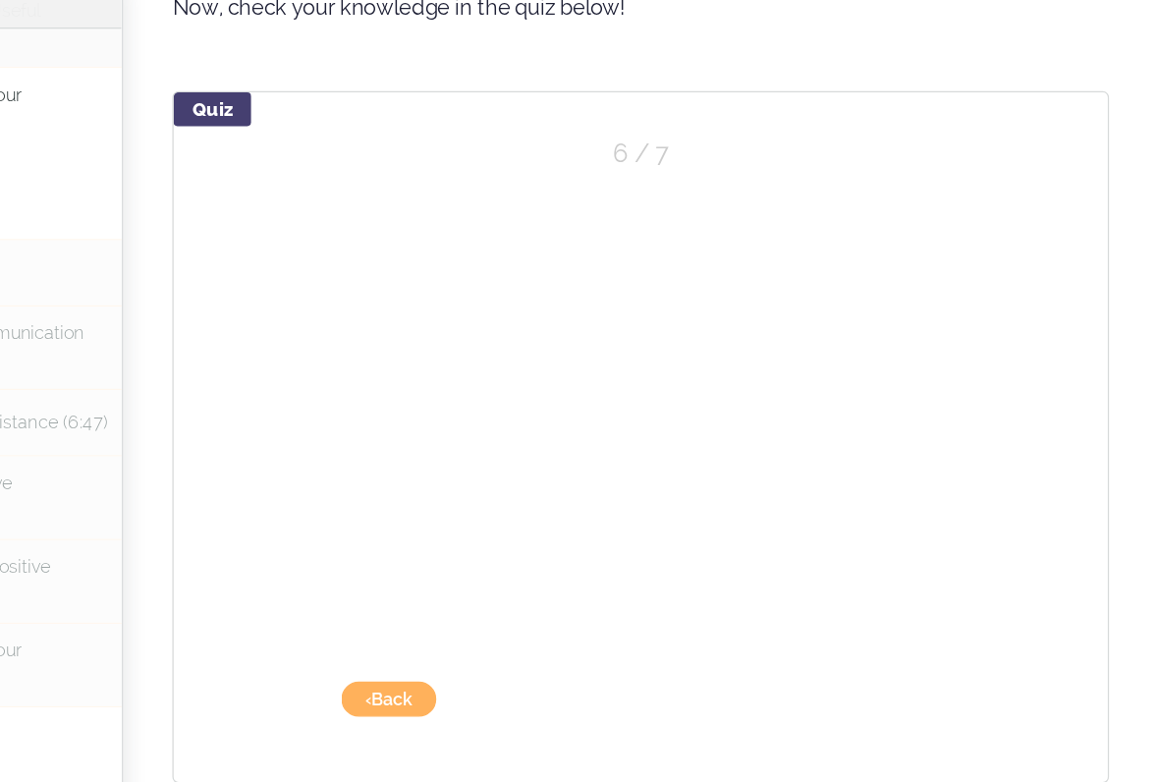
scroll to position [1716, 0]
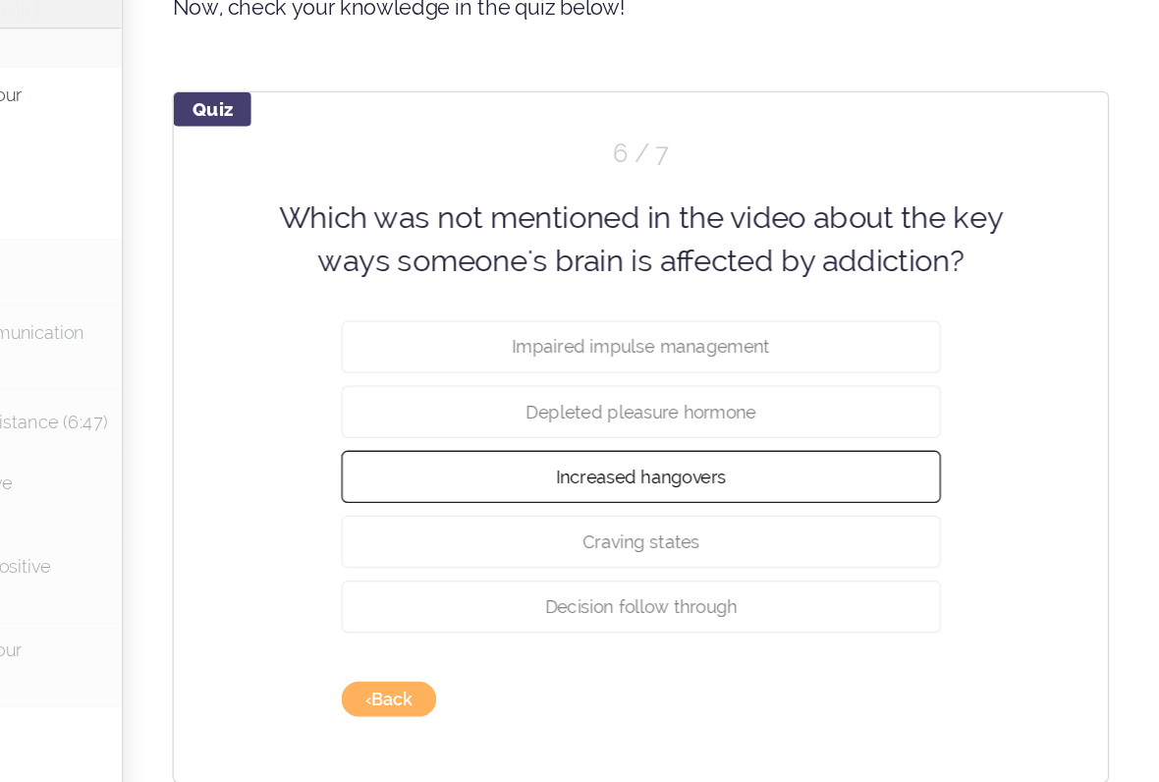
click at [685, 458] on span "Increased hangovers" at bounding box center [752, 466] width 134 height 16
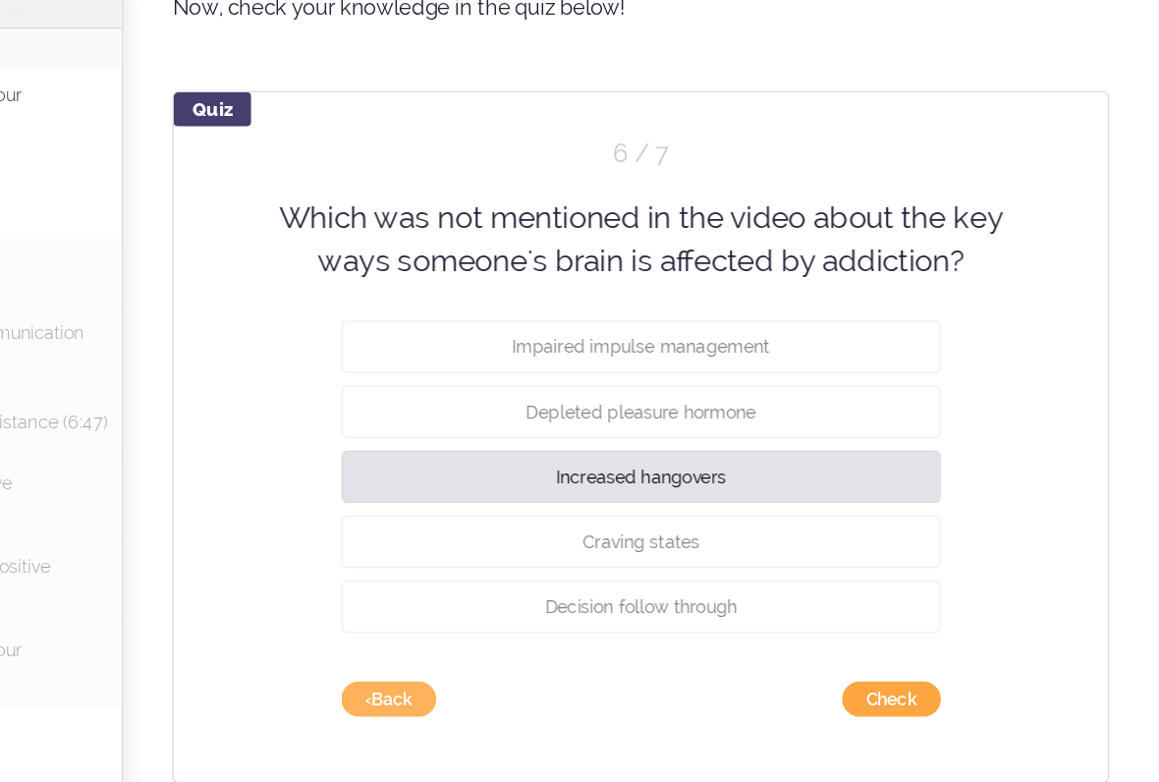
click at [909, 628] on button "Check" at bounding box center [948, 642] width 78 height 28
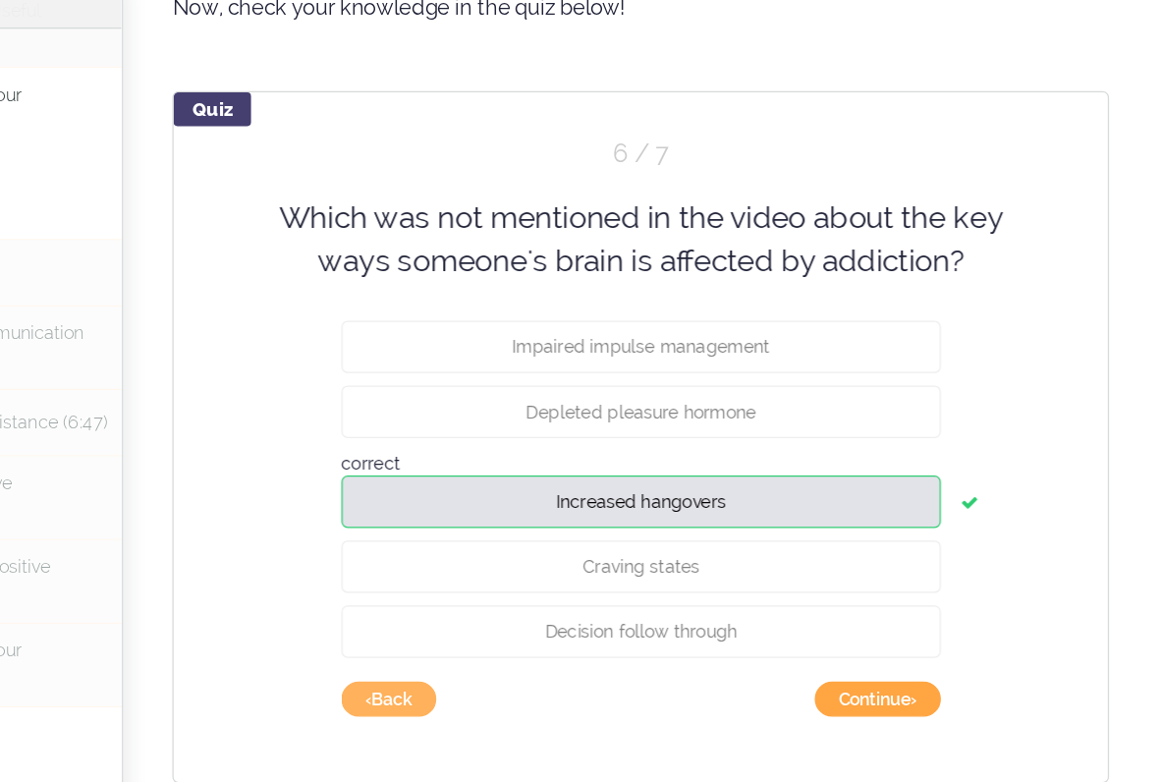
click at [888, 628] on button "Continue ›" at bounding box center [937, 642] width 99 height 28
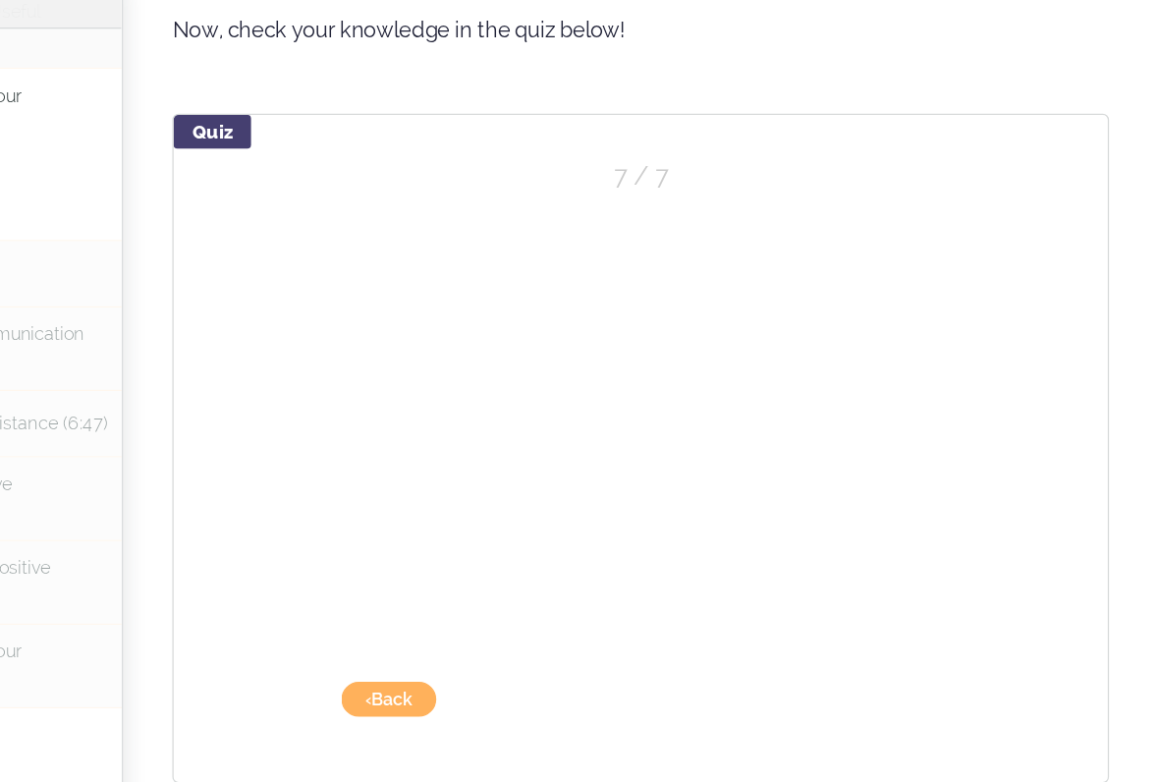
scroll to position [1698, 0]
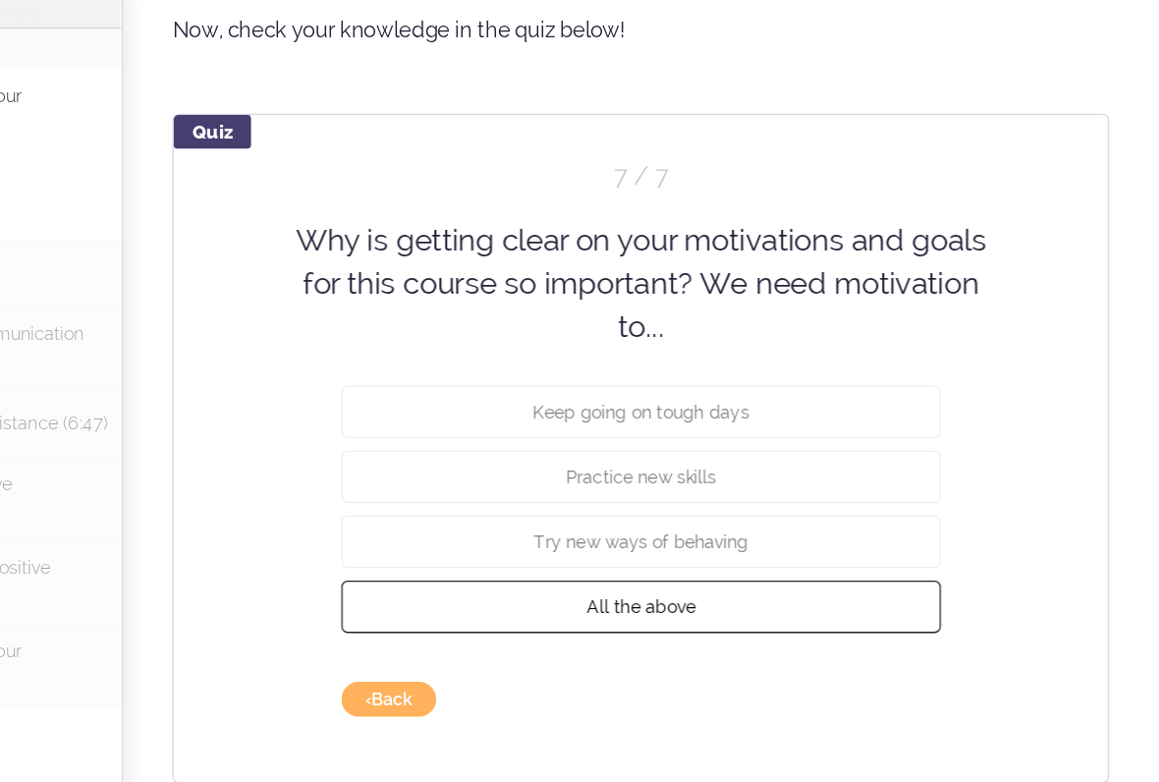
click at [553, 548] on button "All the above" at bounding box center [751, 568] width 471 height 41
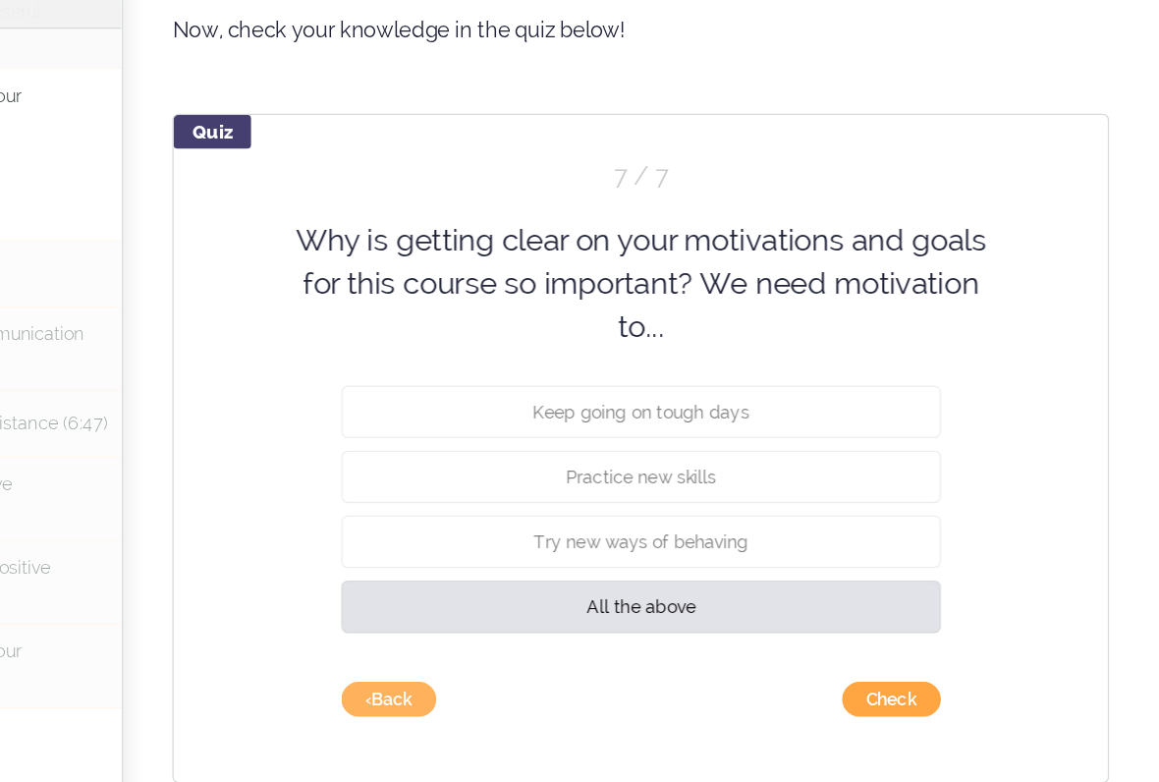
click at [909, 628] on button "Check" at bounding box center [948, 642] width 78 height 28
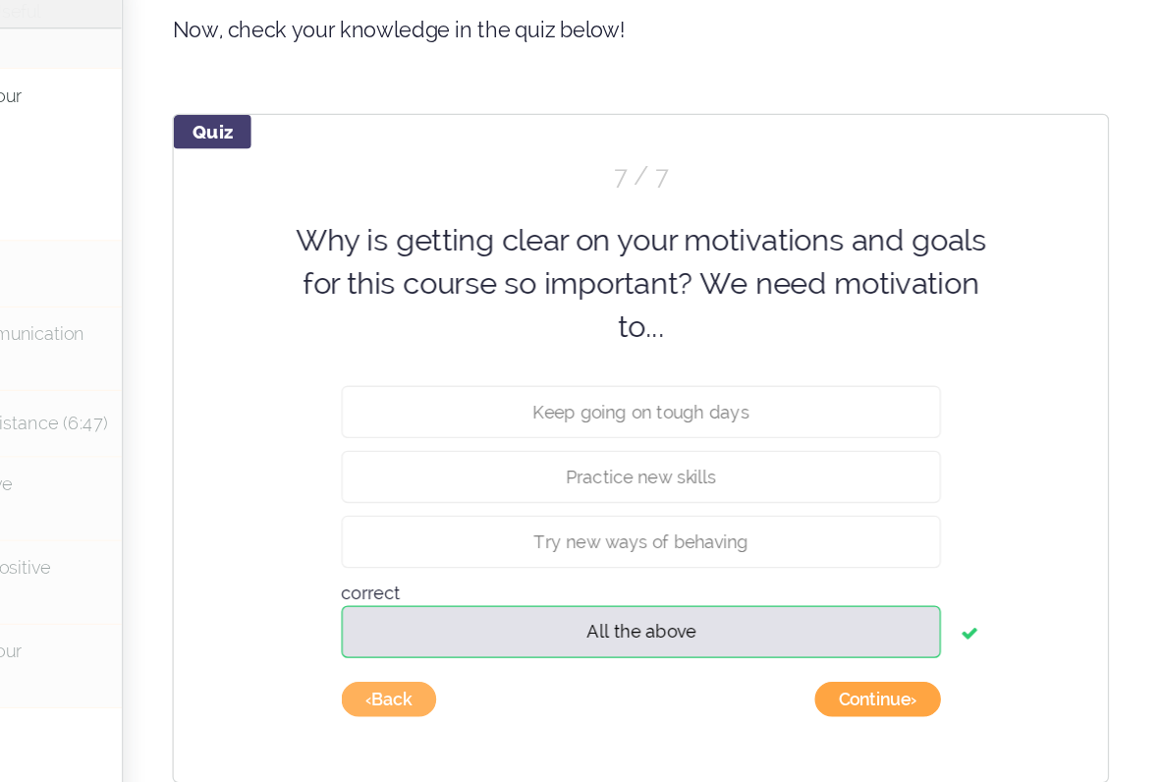
click at [888, 628] on button "Continue ›" at bounding box center [937, 642] width 99 height 28
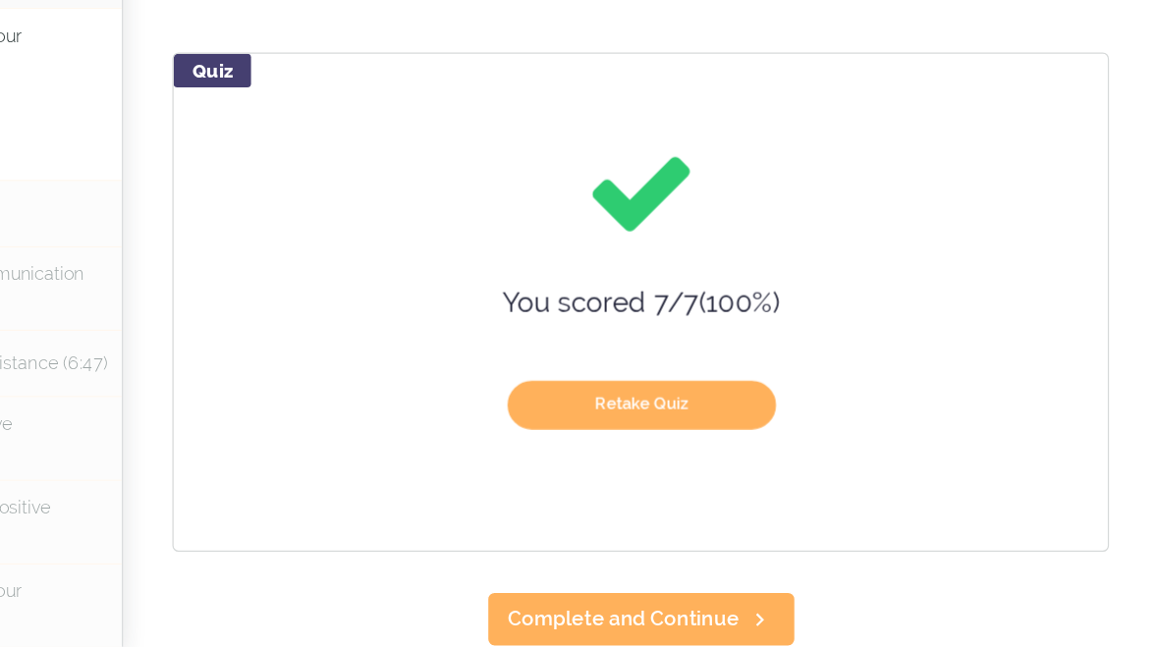
scroll to position [1700, 0]
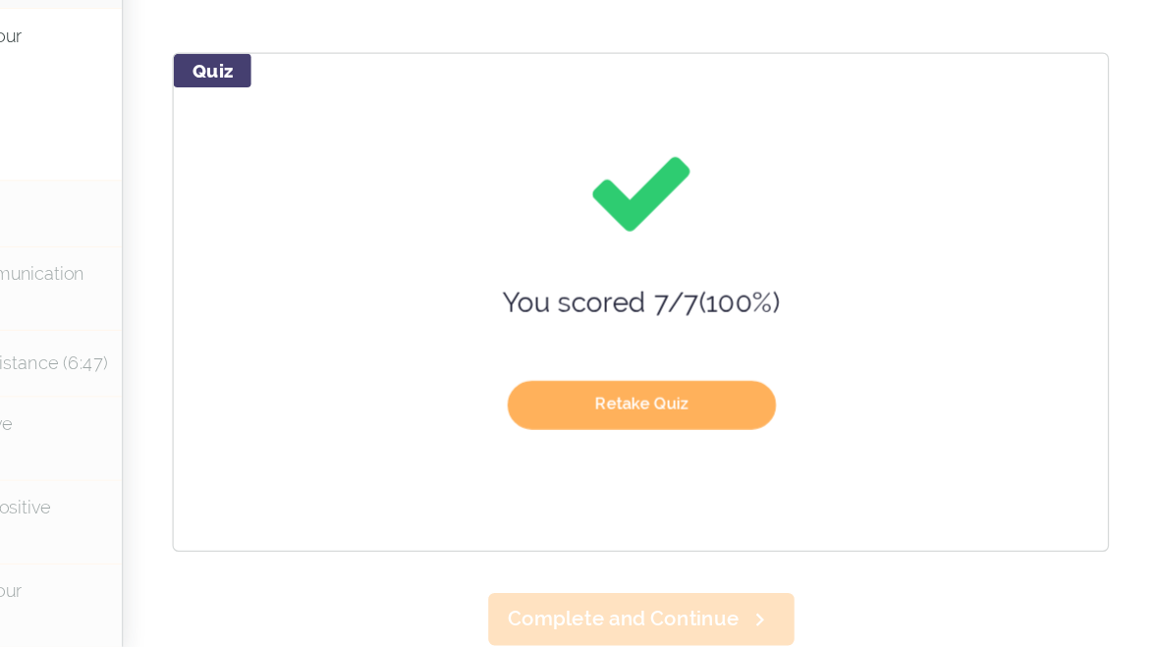
click at [647, 614] on span "Complete and Continue" at bounding box center [738, 626] width 182 height 24
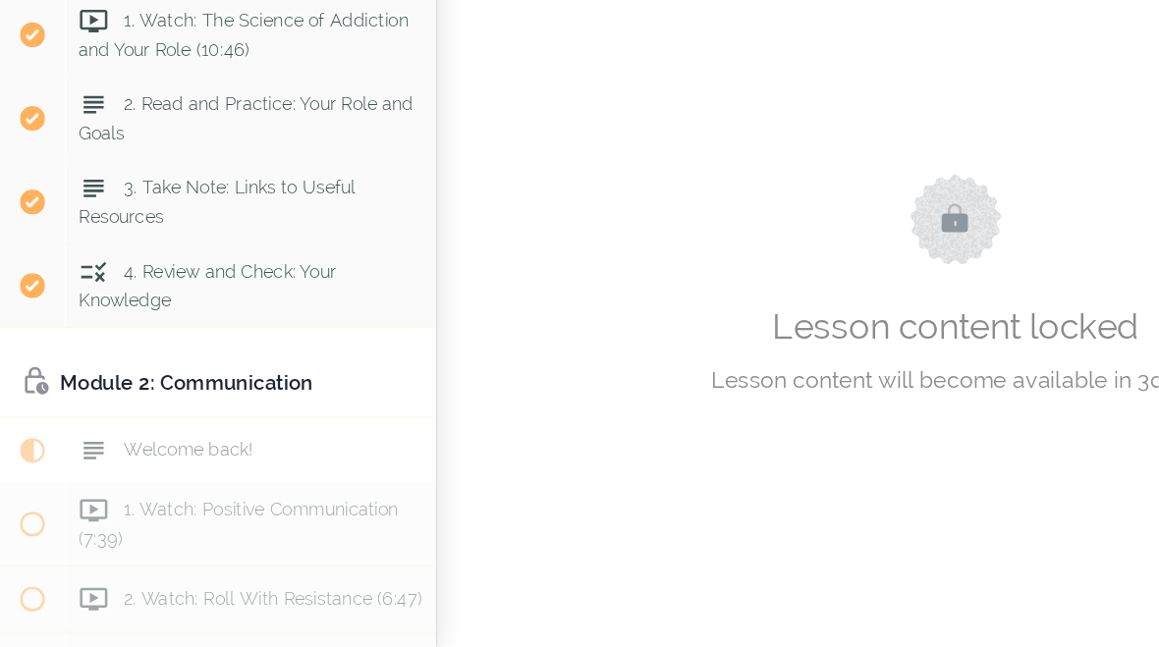
scroll to position [219, 0]
